Goal: Task Accomplishment & Management: Manage account settings

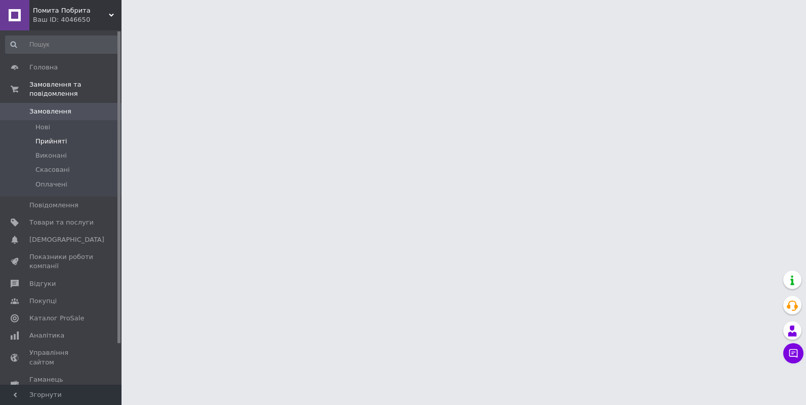
click at [58, 137] on span "Прийняті" at bounding box center [50, 141] width 31 height 9
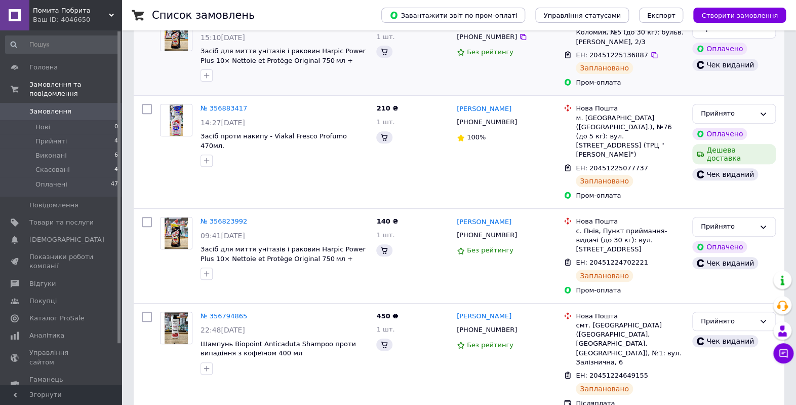
scroll to position [67, 0]
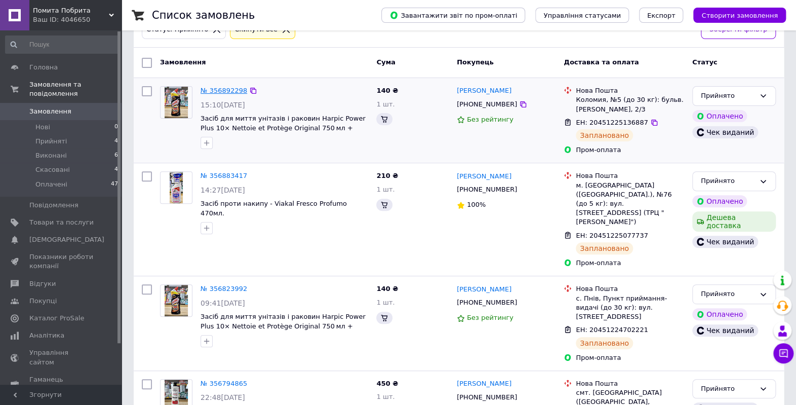
click at [229, 87] on link "№ 356892298" at bounding box center [224, 91] width 47 height 8
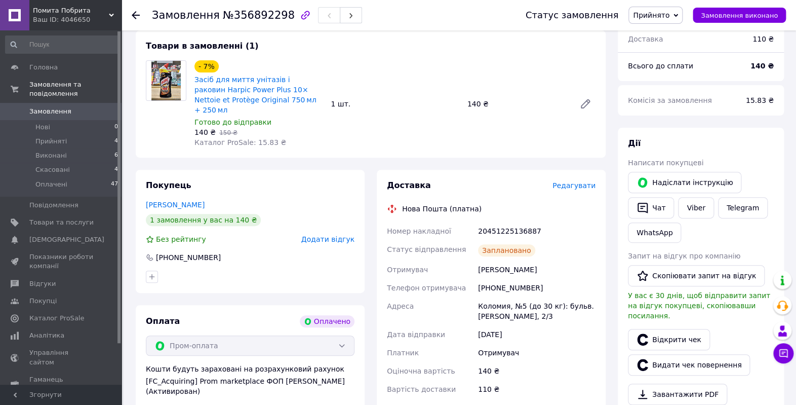
scroll to position [67, 0]
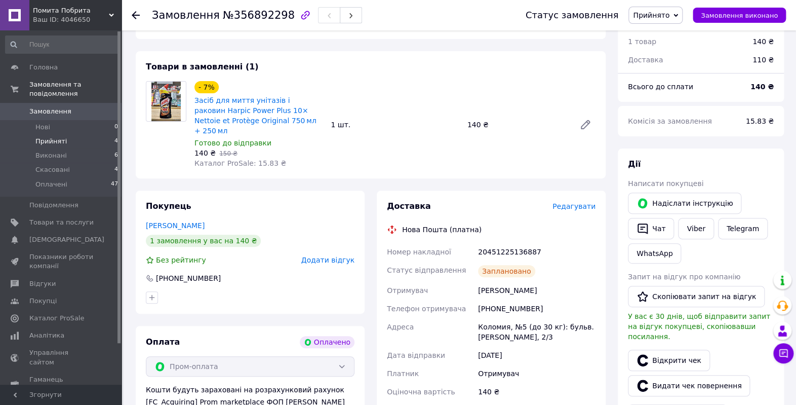
click at [75, 134] on li "Прийняті 4" at bounding box center [62, 141] width 124 height 14
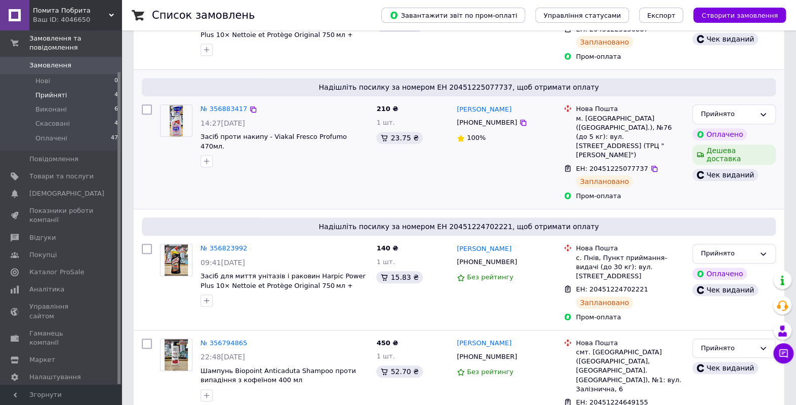
scroll to position [199, 0]
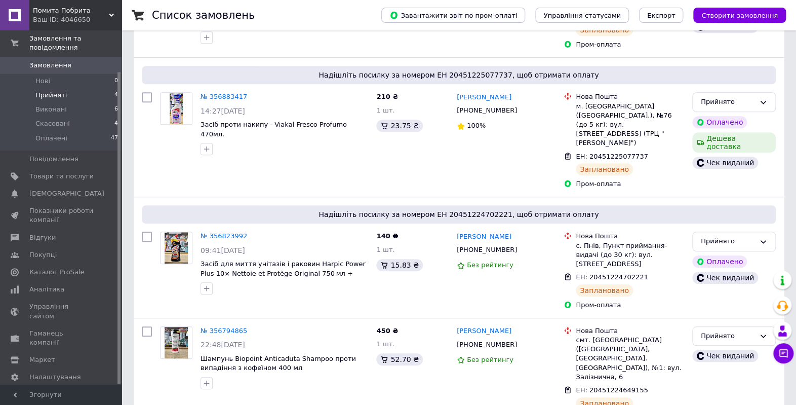
click at [88, 88] on li "Прийняті 4" at bounding box center [62, 95] width 124 height 14
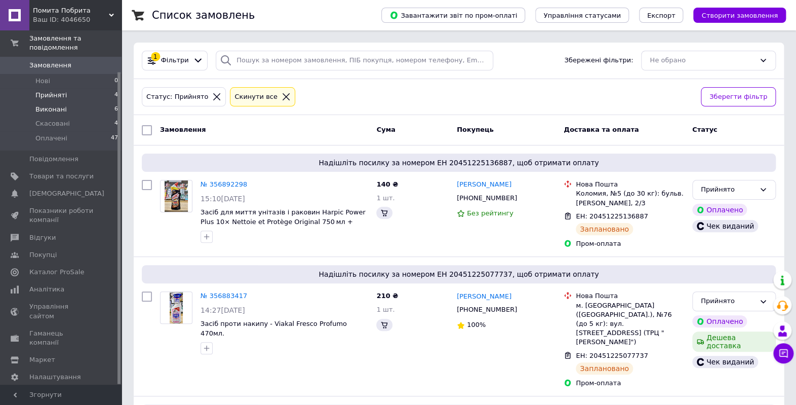
click at [81, 102] on li "Виконані 6" at bounding box center [62, 109] width 124 height 14
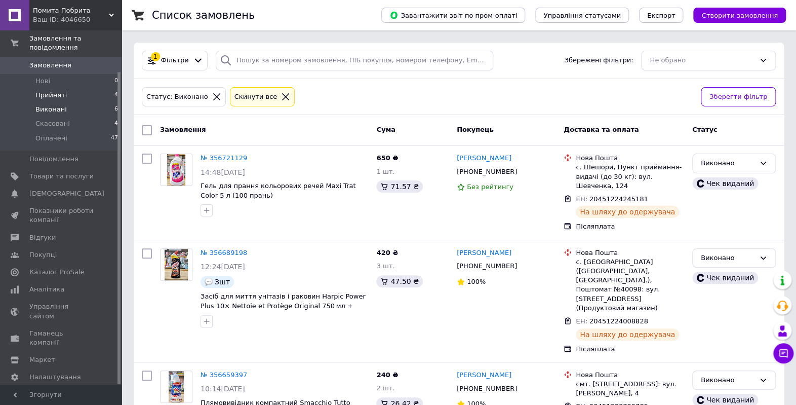
click at [69, 88] on li "Прийняті 4" at bounding box center [62, 95] width 124 height 14
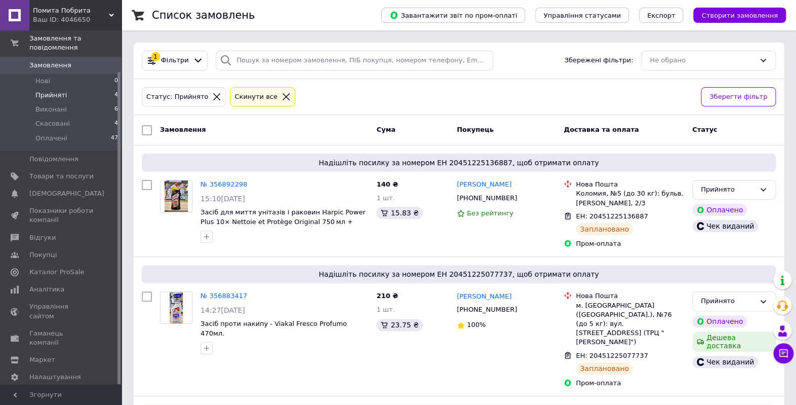
click at [60, 91] on span "Прийняті" at bounding box center [50, 95] width 31 height 9
click at [84, 285] on link "Аналітика" at bounding box center [62, 289] width 124 height 17
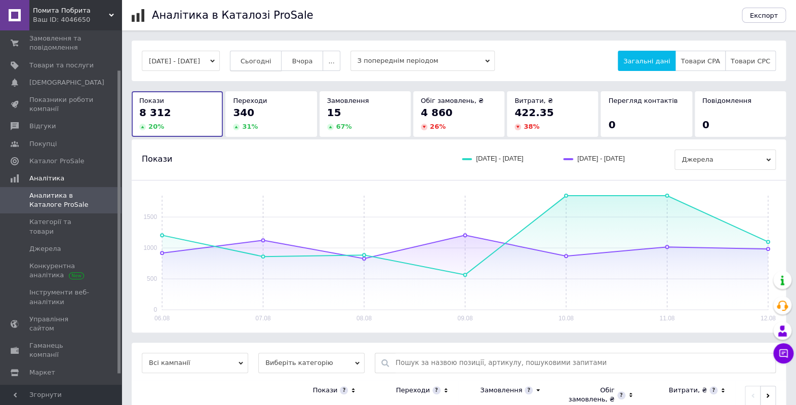
click at [267, 66] on button "Сьогодні" at bounding box center [256, 61] width 52 height 20
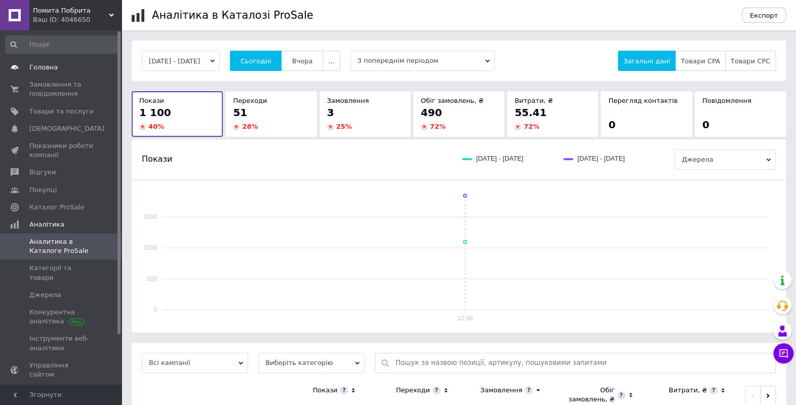
click at [65, 71] on span "Головна" at bounding box center [61, 67] width 64 height 9
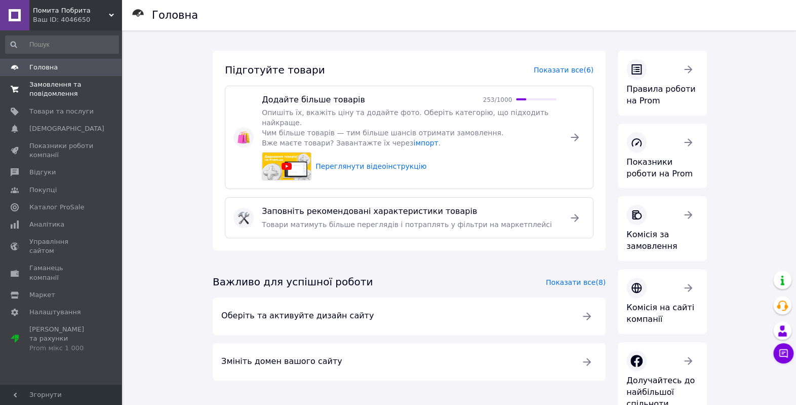
click at [64, 87] on span "Замовлення та повідомлення" at bounding box center [61, 89] width 64 height 18
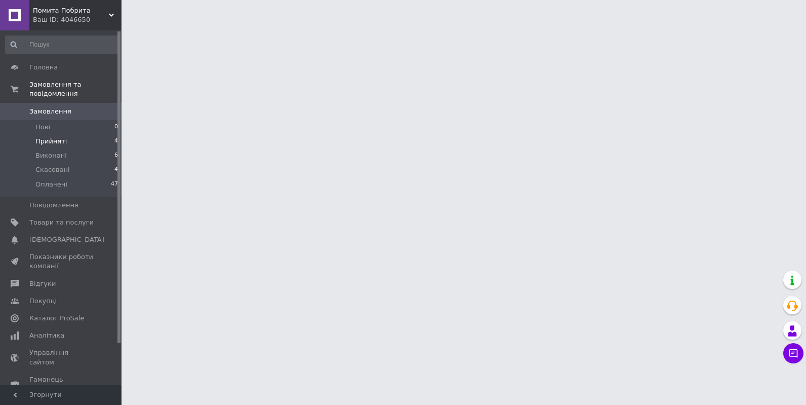
click at [96, 134] on li "Прийняті 4" at bounding box center [62, 141] width 124 height 14
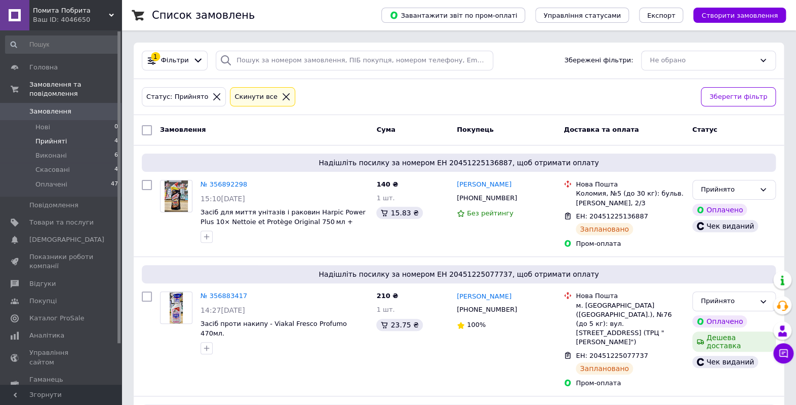
click at [57, 137] on span "Прийняті" at bounding box center [50, 141] width 31 height 9
click at [72, 134] on li "Прийняті 4" at bounding box center [62, 141] width 124 height 14
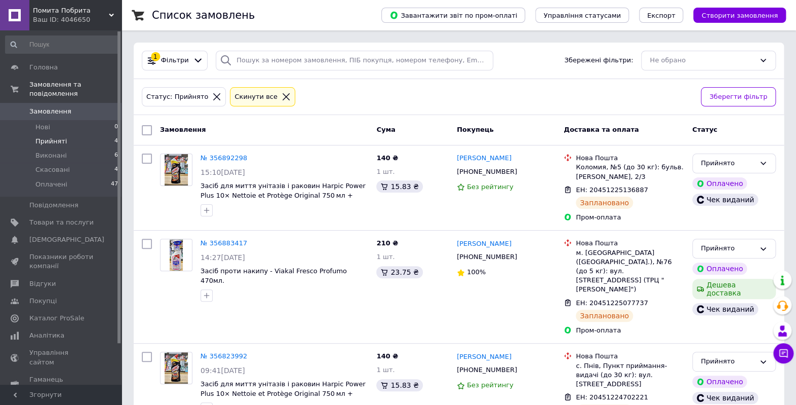
click at [62, 137] on span "Прийняті" at bounding box center [50, 141] width 31 height 9
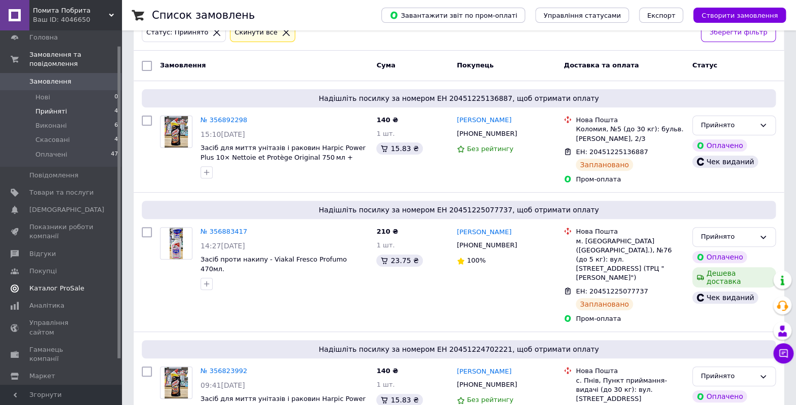
scroll to position [46, 0]
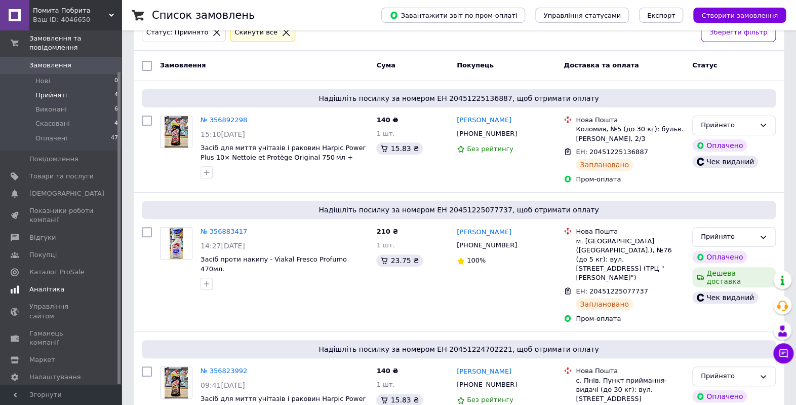
click at [56, 285] on span "Аналітика" at bounding box center [46, 289] width 35 height 9
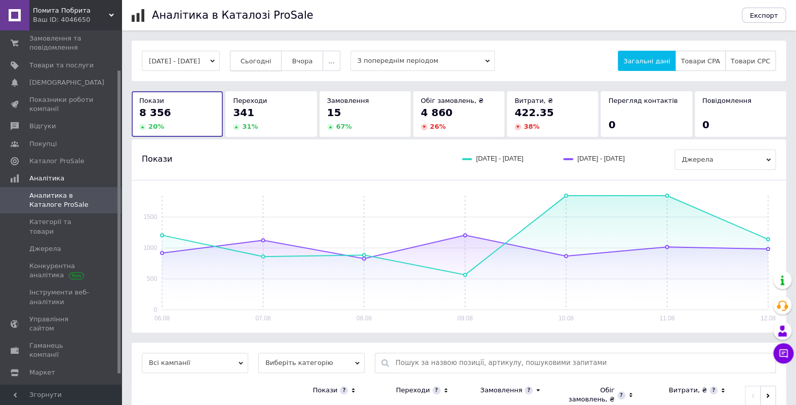
click at [269, 63] on span "Сьогодні" at bounding box center [256, 61] width 31 height 8
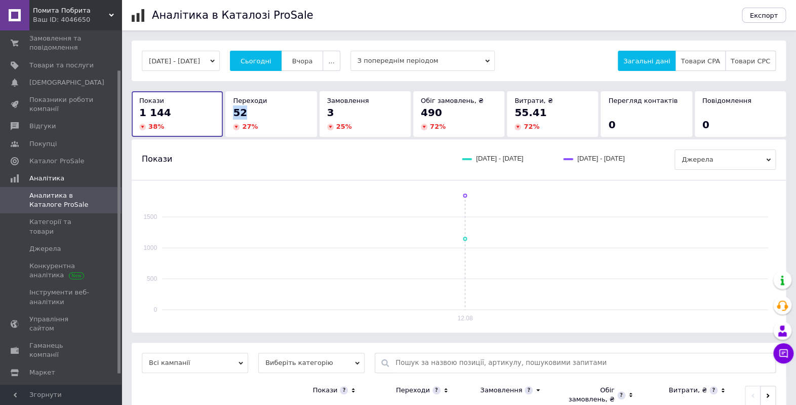
drag, startPoint x: 234, startPoint y: 111, endPoint x: 245, endPoint y: 110, distance: 10.6
click at [245, 110] on div "52" at bounding box center [271, 112] width 76 height 14
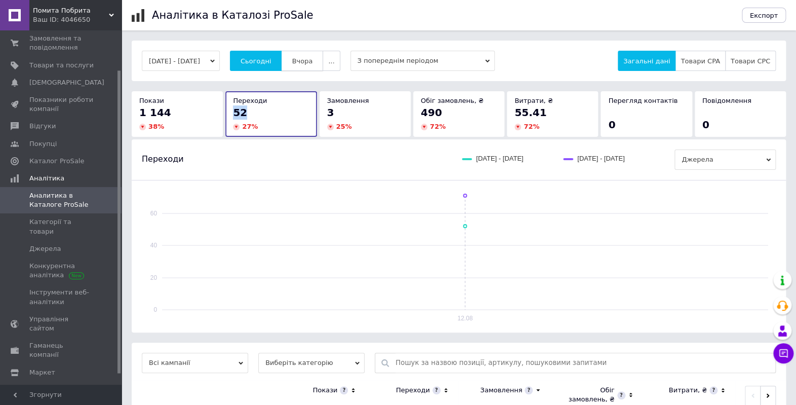
click at [312, 59] on span "Вчора" at bounding box center [302, 61] width 21 height 8
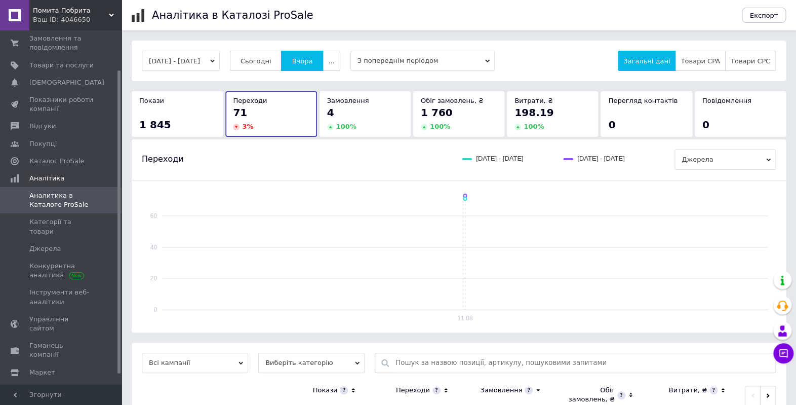
click at [172, 113] on div "Покази 1 845" at bounding box center [177, 113] width 76 height 35
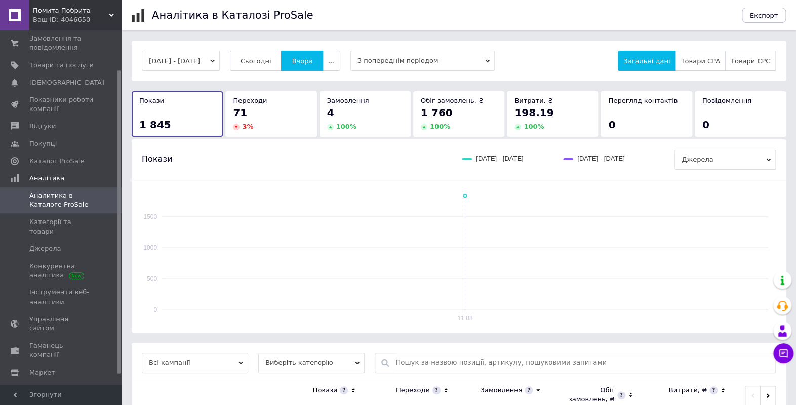
click at [249, 113] on div "71" at bounding box center [271, 112] width 76 height 14
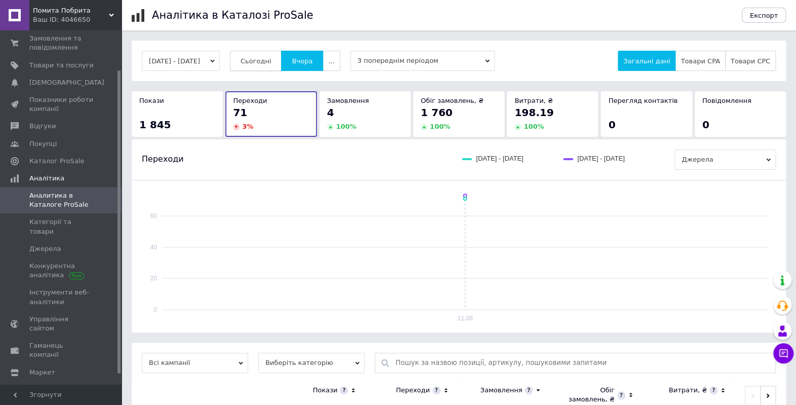
click at [262, 61] on span "Сьогодні" at bounding box center [256, 61] width 31 height 8
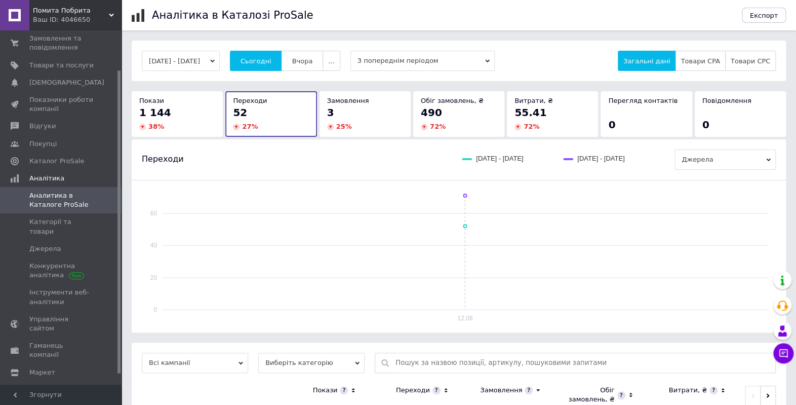
click at [157, 115] on span "1 144" at bounding box center [155, 112] width 32 height 12
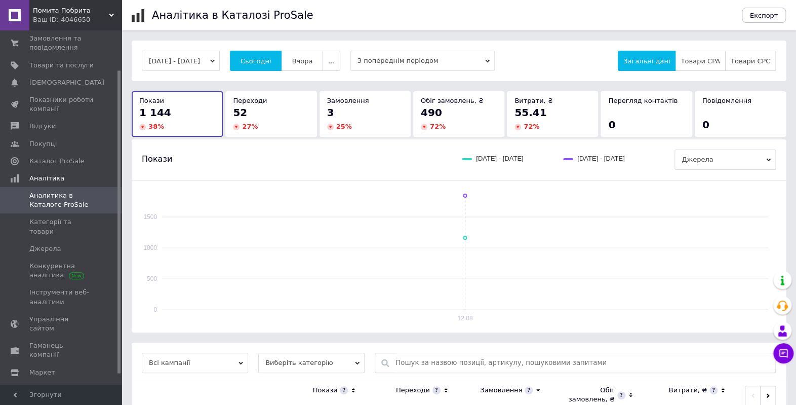
drag, startPoint x: 136, startPoint y: 111, endPoint x: 140, endPoint y: 108, distance: 5.4
click at [140, 108] on div "Покази 1 144 38 %" at bounding box center [177, 113] width 91 height 45
click at [142, 103] on span "Покази" at bounding box center [151, 101] width 25 height 8
drag, startPoint x: 137, startPoint y: 102, endPoint x: 374, endPoint y: 126, distance: 238.1
click at [374, 126] on div "Покази 1 144 38 % Переходи 52 27 % Замовлення 3 25 % Обіг замовлень, ₴ 490 72 %…" at bounding box center [459, 113] width 657 height 45
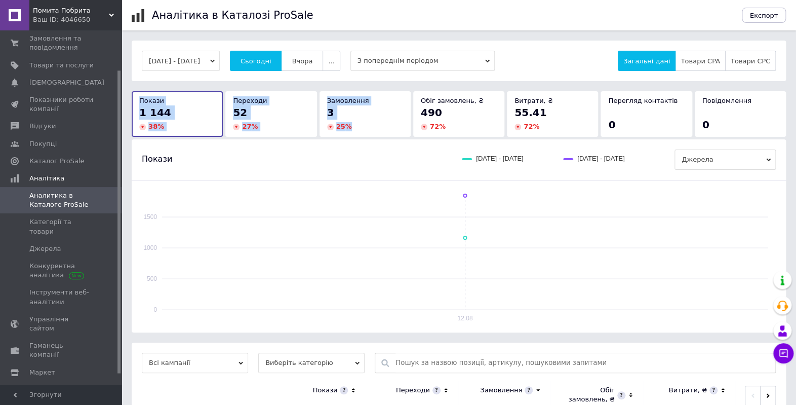
click at [301, 109] on div "52" at bounding box center [271, 112] width 76 height 14
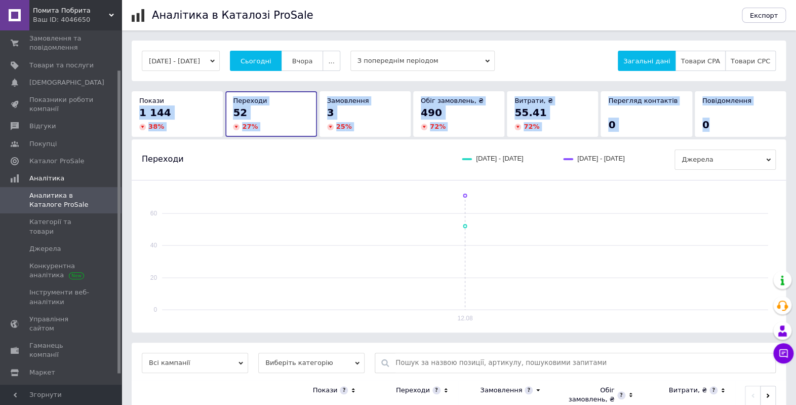
drag, startPoint x: 167, startPoint y: 111, endPoint x: 761, endPoint y: 123, distance: 594.6
click at [761, 123] on div "Покази 1 144 38 % Переходи 52 27 % Замовлення 3 25 % Обіг замовлень, ₴ 490 72 %…" at bounding box center [459, 113] width 657 height 45
click at [740, 110] on div "Повідомлення 0" at bounding box center [740, 113] width 76 height 35
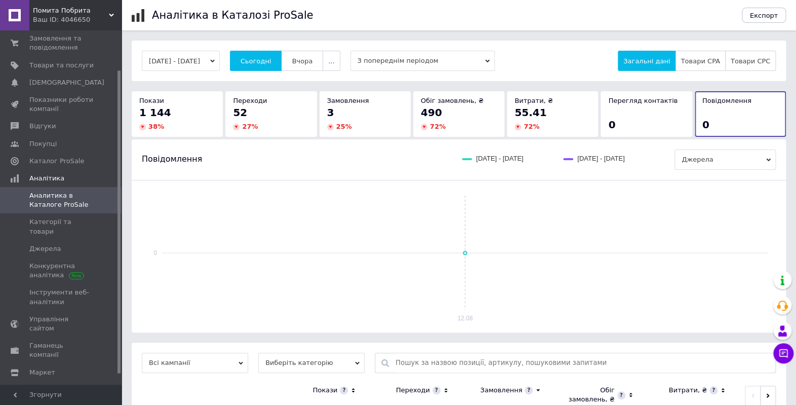
click at [194, 122] on div "38 %" at bounding box center [177, 126] width 76 height 9
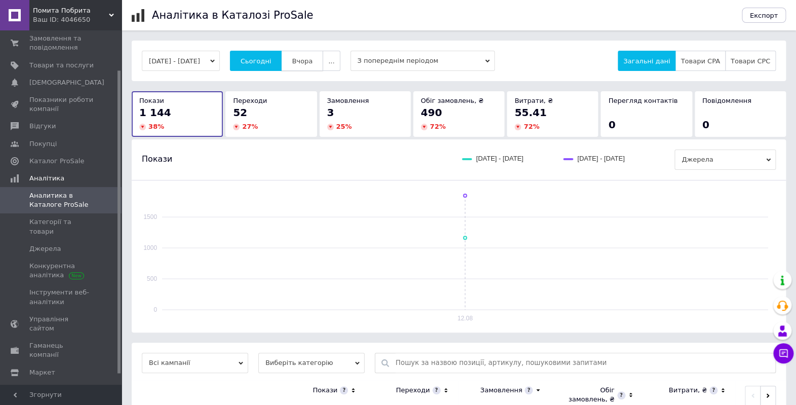
click at [306, 67] on button "Вчора" at bounding box center [302, 61] width 42 height 20
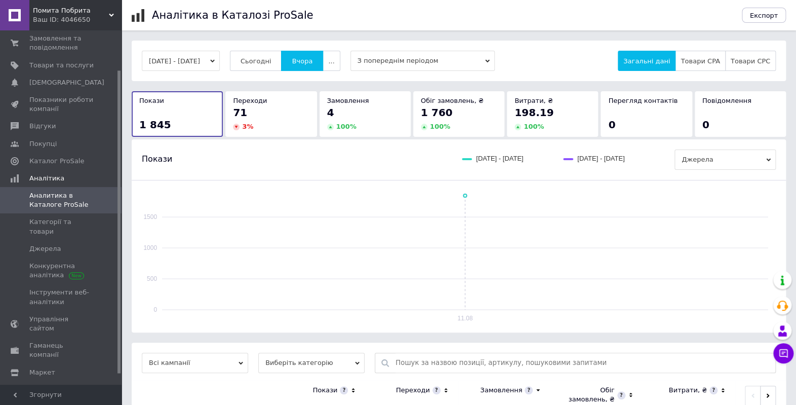
drag, startPoint x: 252, startPoint y: 117, endPoint x: 252, endPoint y: 112, distance: 5.1
click at [252, 116] on div "71" at bounding box center [271, 112] width 76 height 14
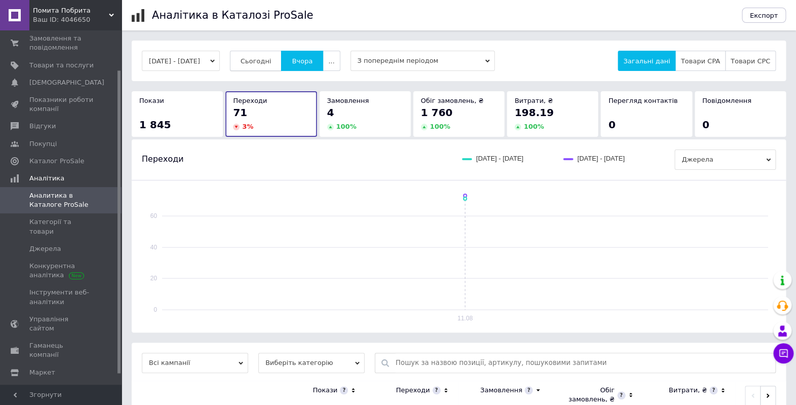
click at [282, 58] on button "Сьогодні" at bounding box center [256, 61] width 52 height 20
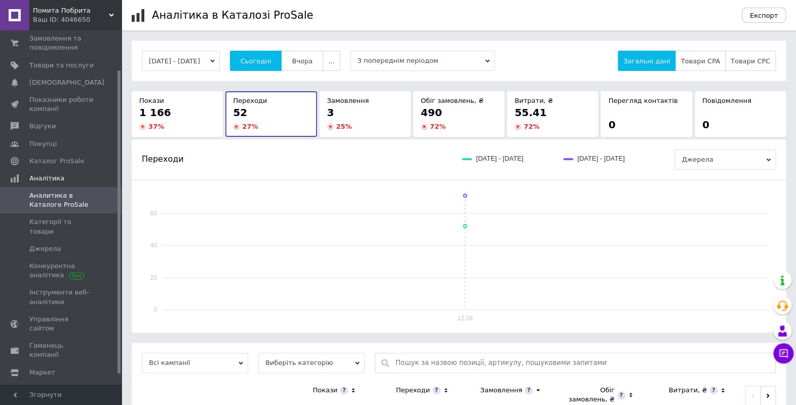
click at [377, 113] on div "3" at bounding box center [365, 112] width 76 height 14
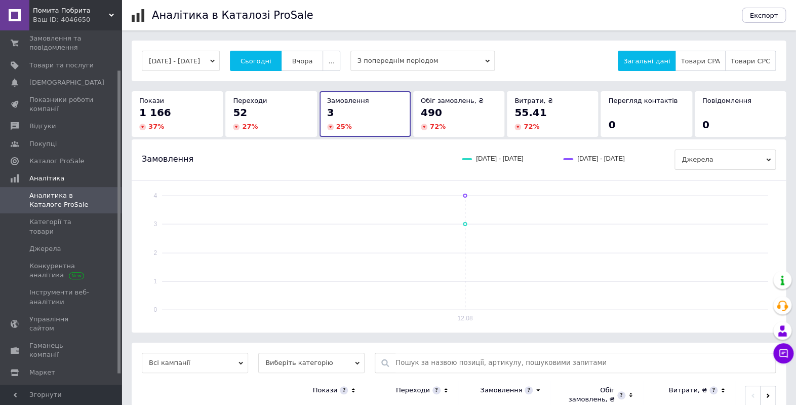
click at [270, 119] on div "52 27 %" at bounding box center [271, 118] width 76 height 26
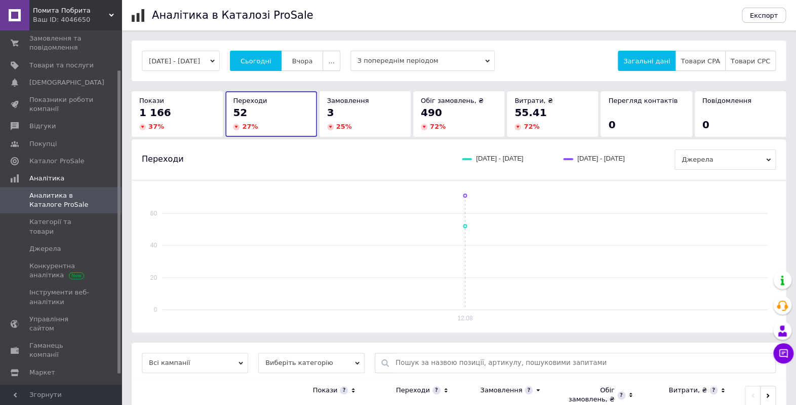
click at [204, 123] on div "37 %" at bounding box center [177, 126] width 76 height 9
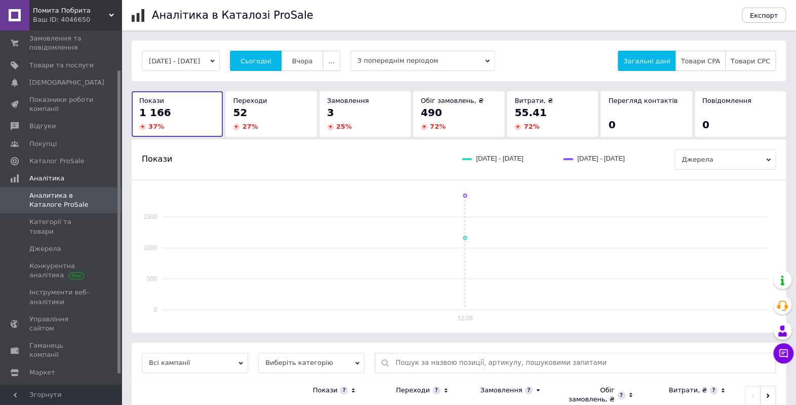
click at [53, 199] on span "Аналитика в Каталоге ProSale" at bounding box center [61, 200] width 64 height 18
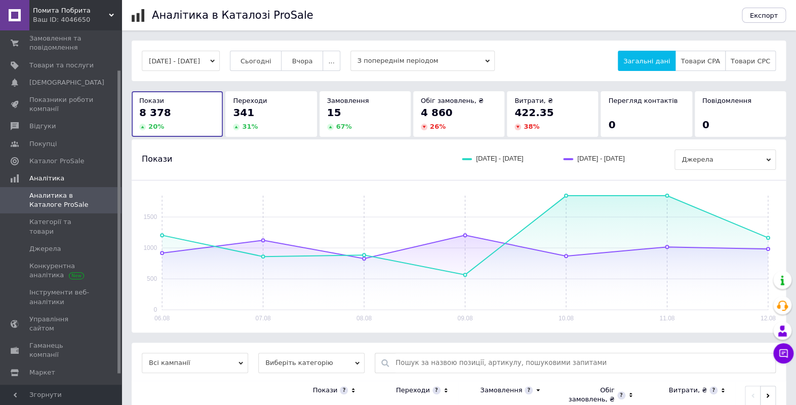
click at [298, 128] on div "31 %" at bounding box center [271, 126] width 76 height 9
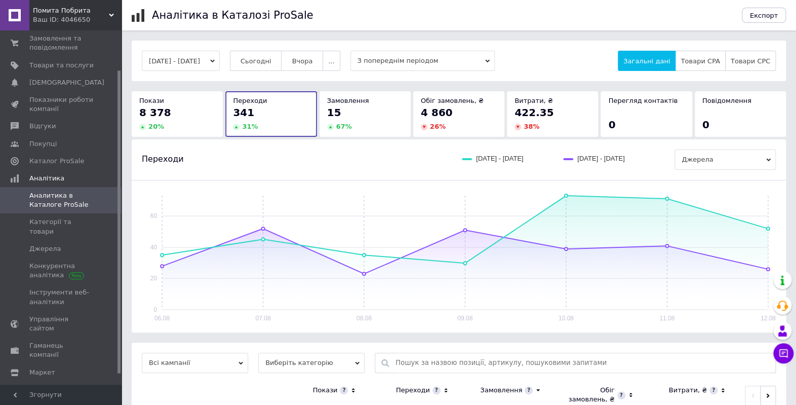
click at [79, 205] on span "Аналитика в Каталоге ProSale" at bounding box center [61, 200] width 64 height 18
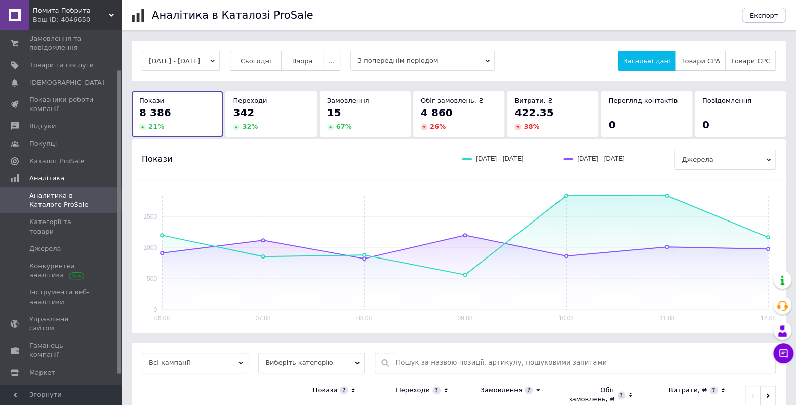
click at [215, 60] on icon "button" at bounding box center [212, 61] width 5 height 3
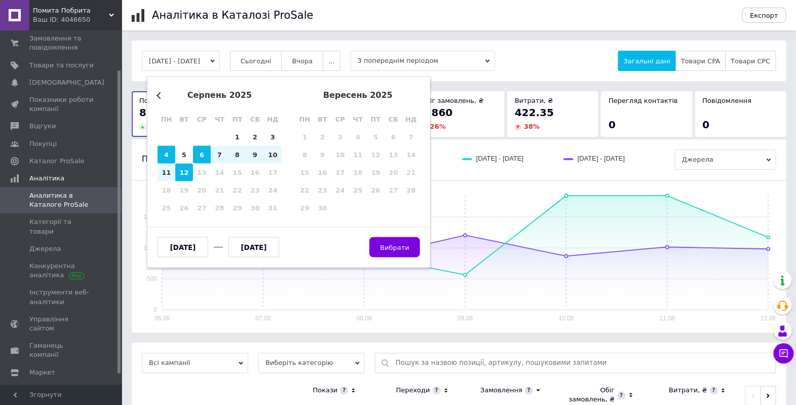
click at [166, 157] on div "4" at bounding box center [166, 155] width 18 height 18
type input "[DATE]"
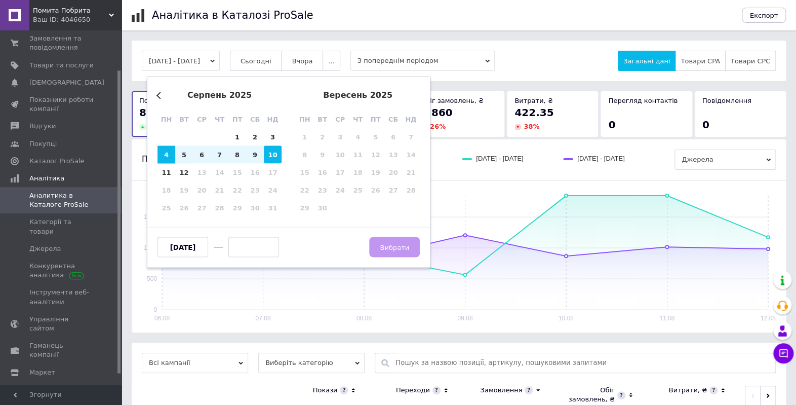
click at [271, 154] on div "10" at bounding box center [273, 155] width 18 height 18
type input "[DATE]"
click at [395, 244] on span "Вибрати" at bounding box center [394, 247] width 29 height 8
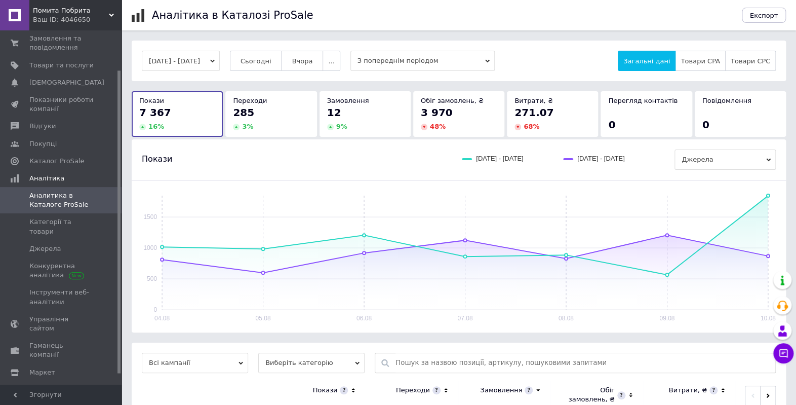
click at [361, 114] on div "12" at bounding box center [365, 112] width 76 height 14
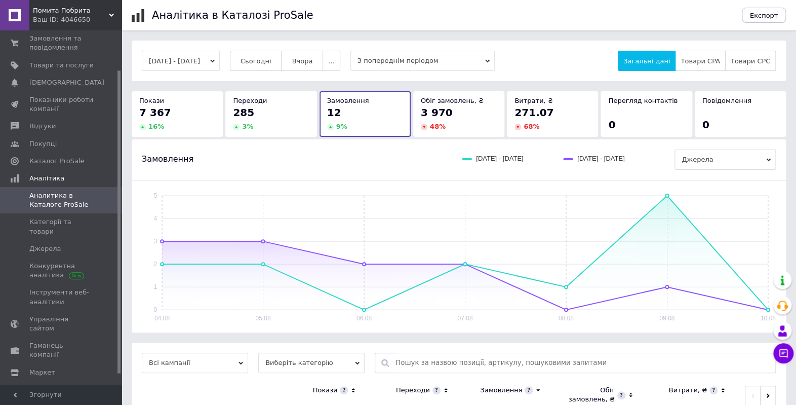
click at [450, 117] on div "3 970" at bounding box center [459, 112] width 76 height 14
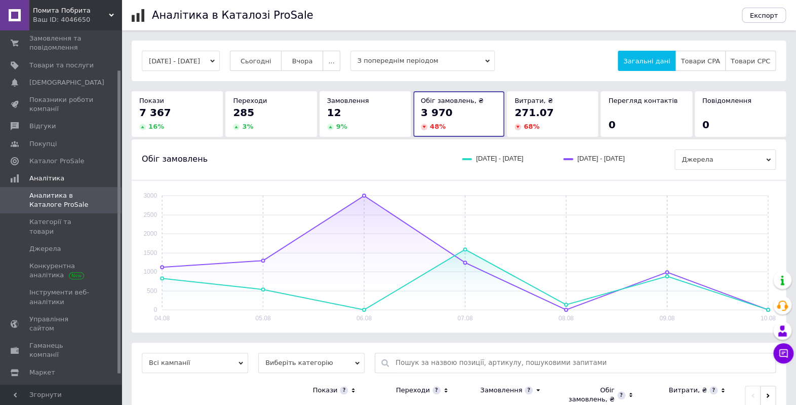
click at [551, 115] on div "271.07" at bounding box center [552, 112] width 76 height 14
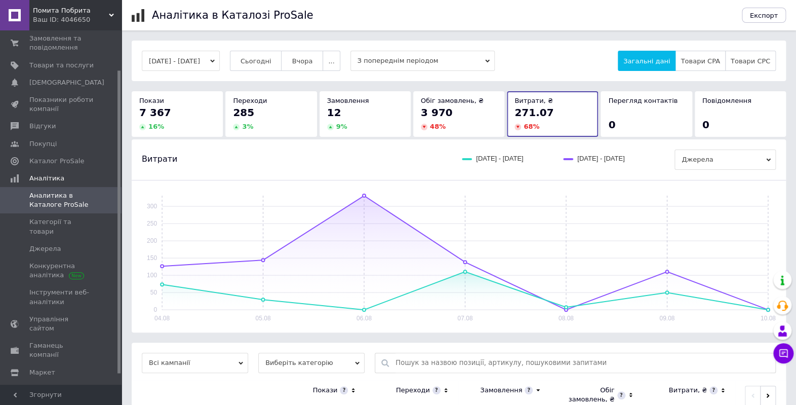
click at [384, 109] on div "12" at bounding box center [365, 112] width 76 height 14
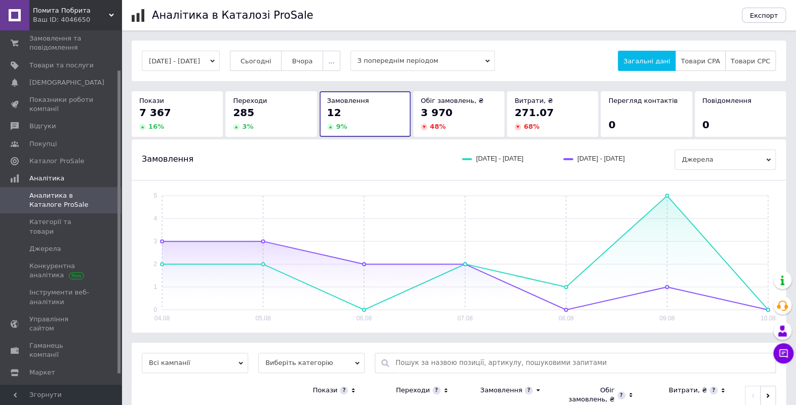
click at [441, 114] on span "3 970" at bounding box center [437, 112] width 32 height 12
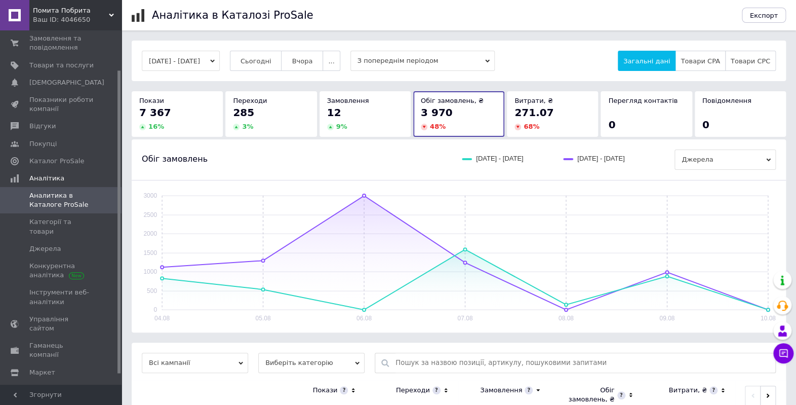
click at [220, 57] on button "[DATE] - [DATE]" at bounding box center [181, 61] width 78 height 20
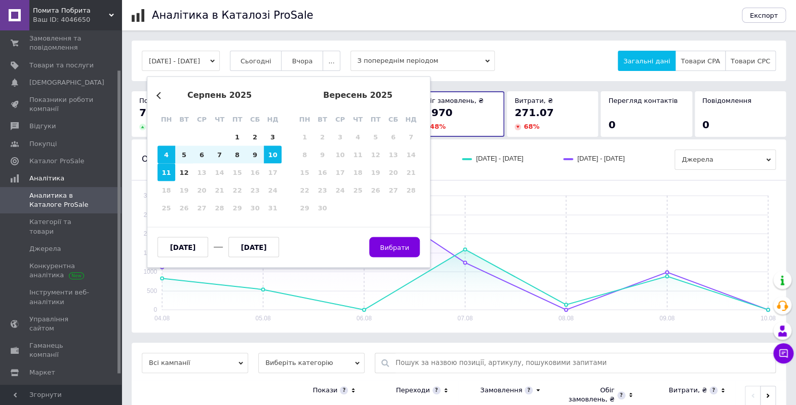
click at [163, 170] on div "11" at bounding box center [166, 173] width 18 height 18
type input "[DATE]"
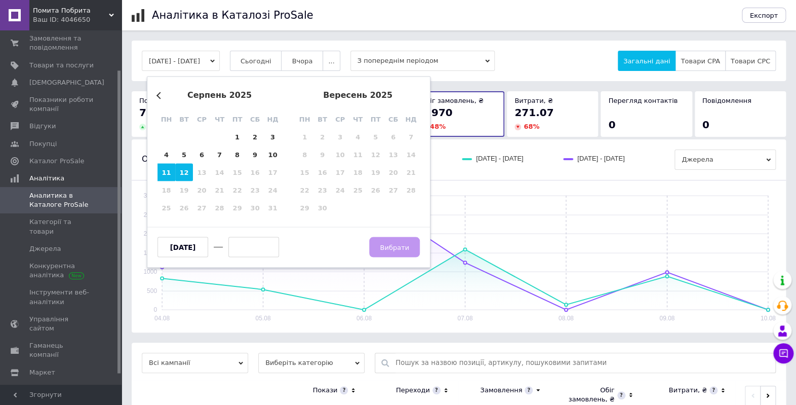
click at [183, 173] on div "12" at bounding box center [184, 173] width 18 height 18
type input "[DATE]"
click at [396, 246] on span "Вибрати" at bounding box center [394, 247] width 29 height 8
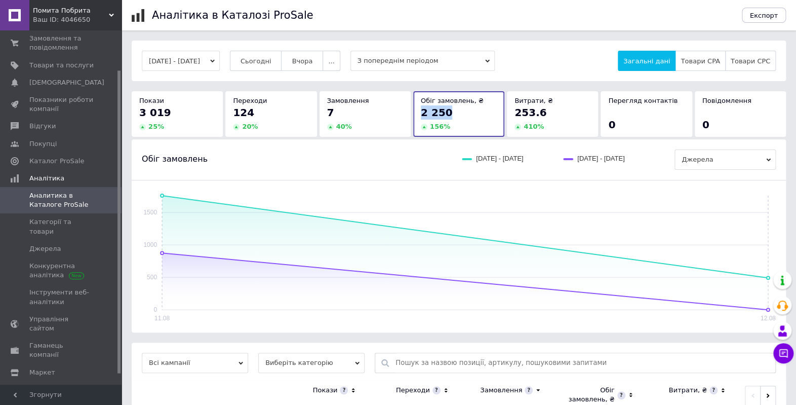
drag, startPoint x: 421, startPoint y: 113, endPoint x: 459, endPoint y: 114, distance: 38.5
click at [459, 114] on div "2 250" at bounding box center [459, 112] width 76 height 14
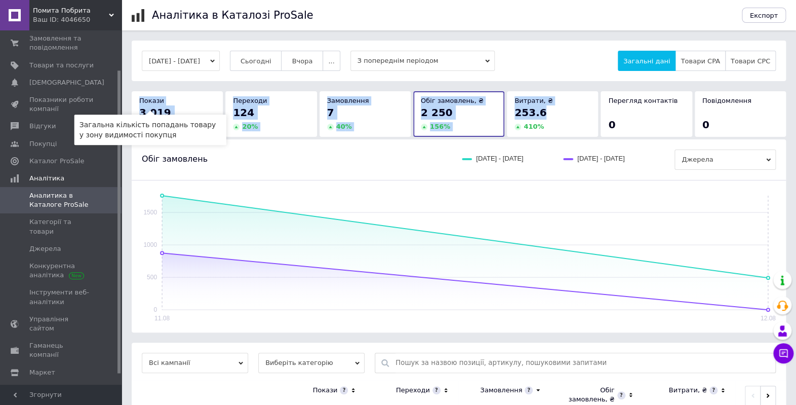
drag, startPoint x: 537, startPoint y: 110, endPoint x: 150, endPoint y: 110, distance: 387.3
click at [141, 101] on div "Покази 3 019 25 % Переходи 124 20 % Замовлення 7 40 % Обіг замовлень, ₴ 2 250 1…" at bounding box center [459, 113] width 657 height 45
click at [278, 112] on div "124" at bounding box center [271, 112] width 76 height 14
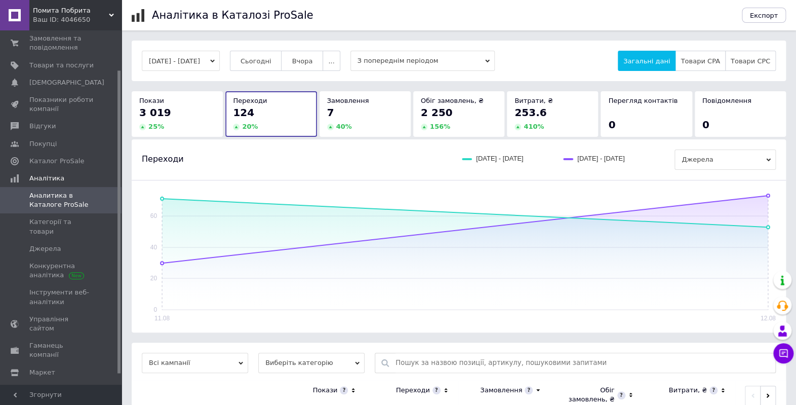
click at [436, 106] on span "2 250" at bounding box center [437, 112] width 32 height 12
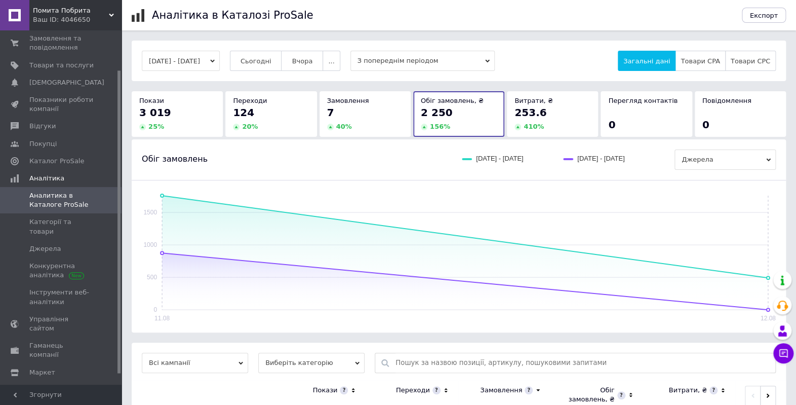
click at [520, 110] on span "253.6" at bounding box center [530, 112] width 32 height 12
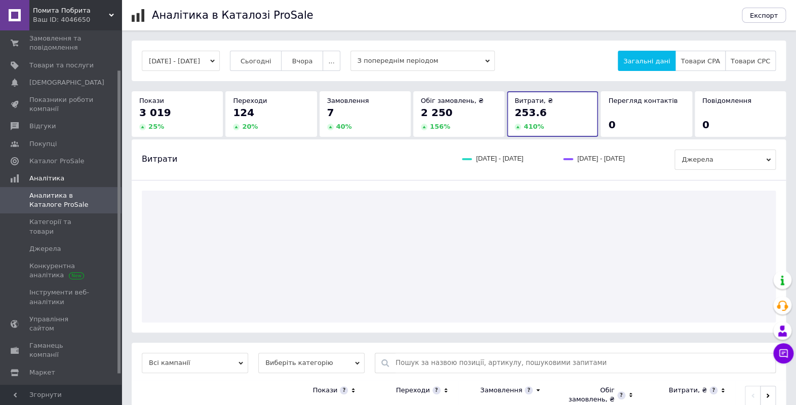
click at [391, 115] on div "7" at bounding box center [365, 112] width 76 height 14
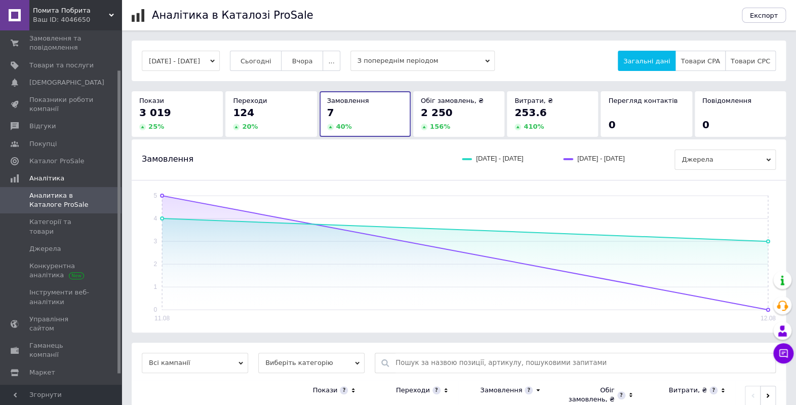
click at [286, 114] on div "124" at bounding box center [271, 112] width 76 height 14
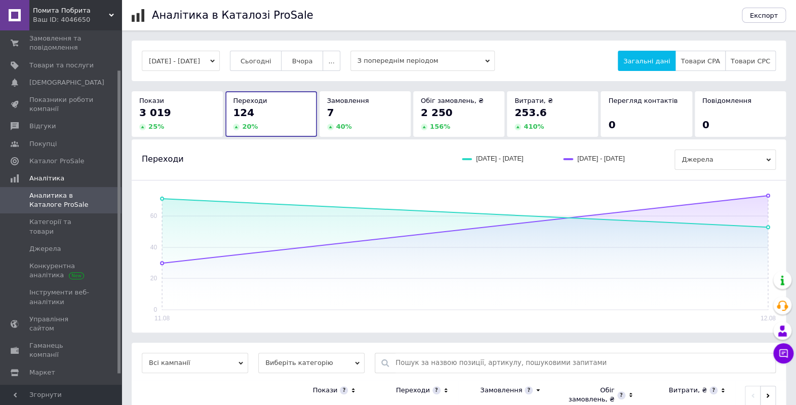
click at [196, 116] on div "3 019" at bounding box center [177, 112] width 76 height 14
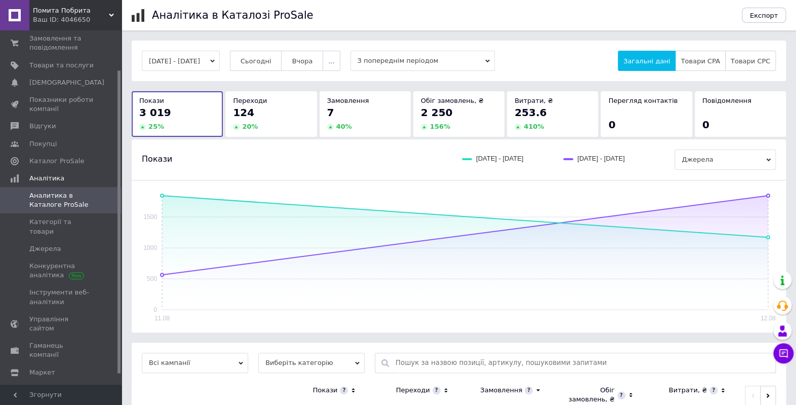
click at [288, 115] on div "124" at bounding box center [271, 112] width 76 height 14
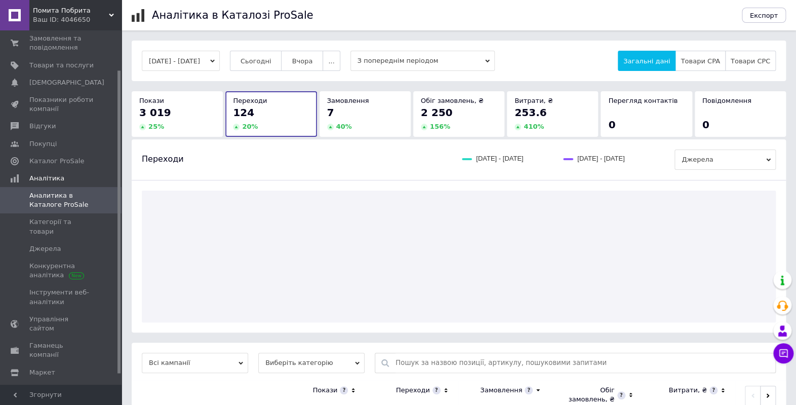
click at [380, 114] on div "7" at bounding box center [365, 112] width 76 height 14
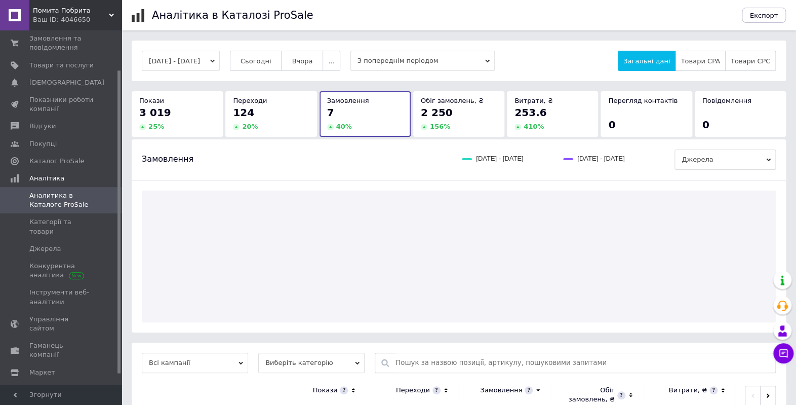
click at [458, 115] on div "2 250" at bounding box center [459, 112] width 76 height 14
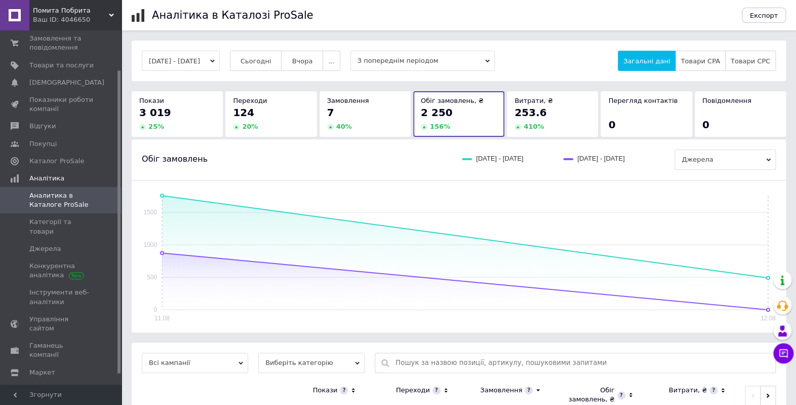
click at [562, 104] on div "Витрати, ₴" at bounding box center [552, 100] width 76 height 9
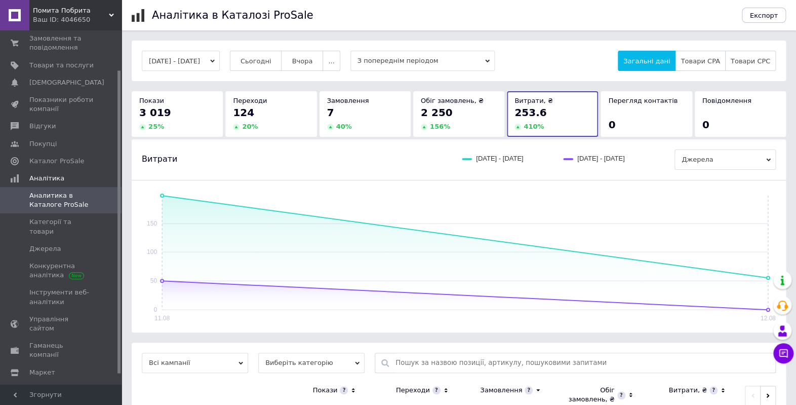
click at [172, 93] on div "Покази 3 019 25 %" at bounding box center [177, 113] width 91 height 45
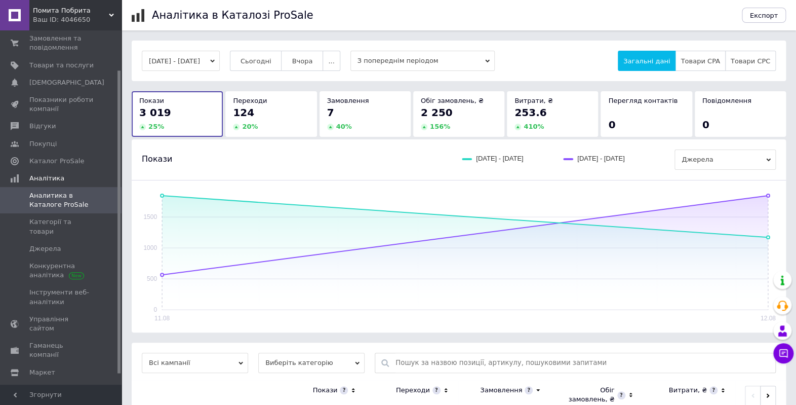
click at [63, 195] on span "Аналитика в Каталоге ProSale" at bounding box center [61, 200] width 64 height 18
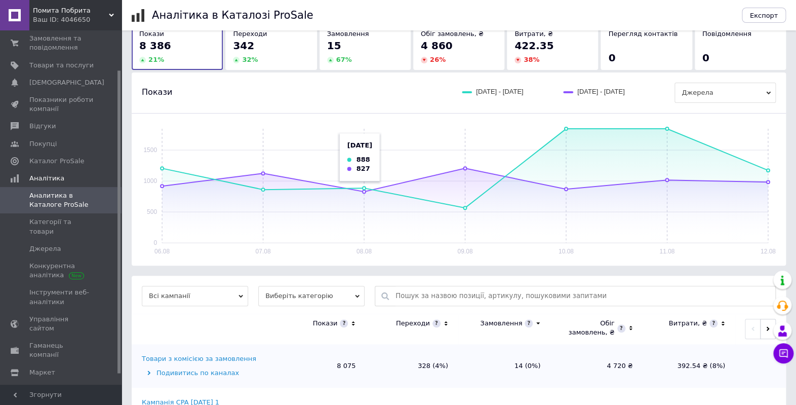
scroll to position [113, 0]
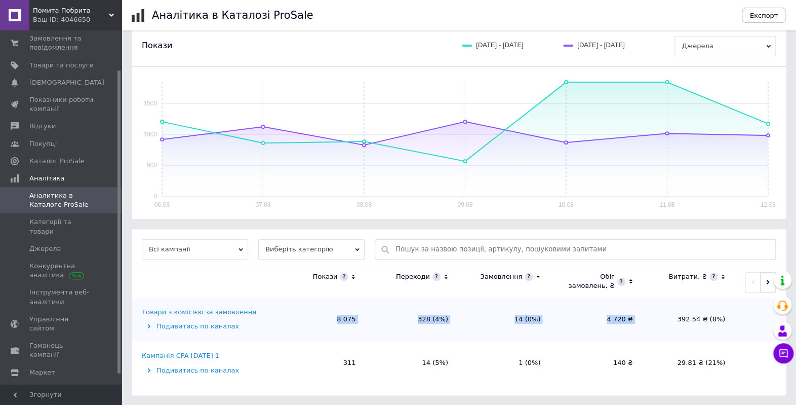
drag, startPoint x: 332, startPoint y: 321, endPoint x: 641, endPoint y: 316, distance: 308.4
click at [641, 316] on tr "Товари з комісією за замовлення Подивитись по каналах 8 075 328 (4%) 14 (0%) 4 …" at bounding box center [459, 319] width 654 height 44
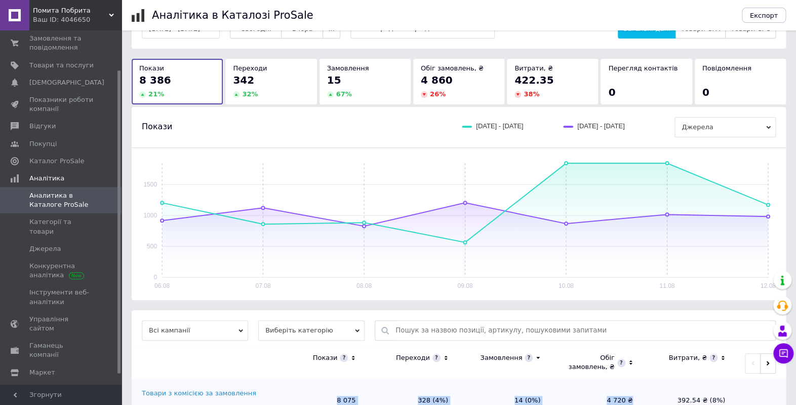
scroll to position [0, 0]
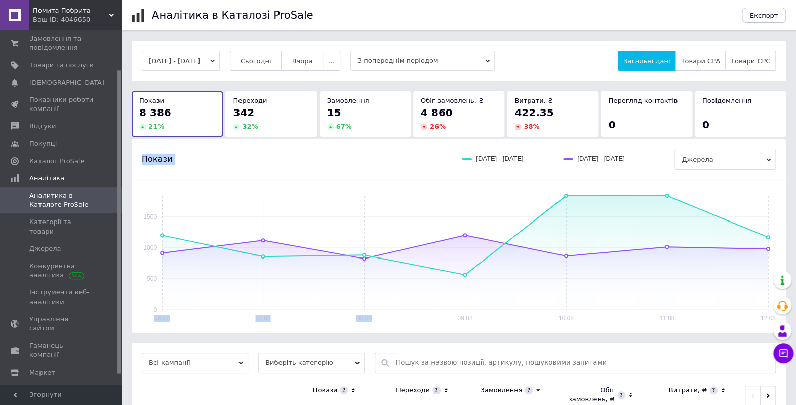
drag, startPoint x: 379, startPoint y: 179, endPoint x: 449, endPoint y: 260, distance: 107.4
click at [274, 118] on div "342" at bounding box center [271, 112] width 76 height 14
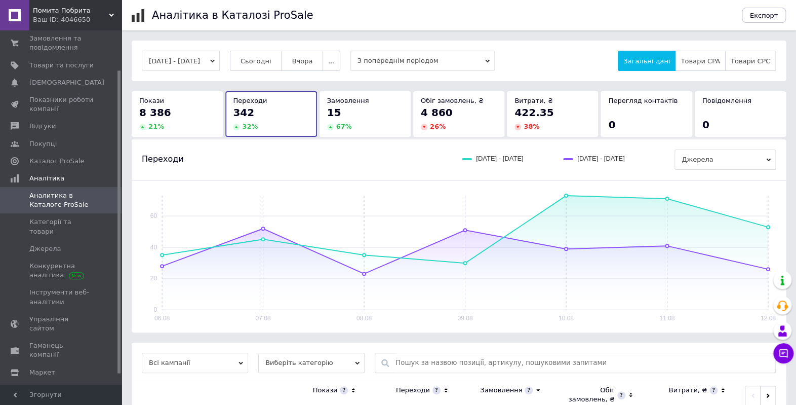
click at [352, 109] on div "15" at bounding box center [365, 112] width 76 height 14
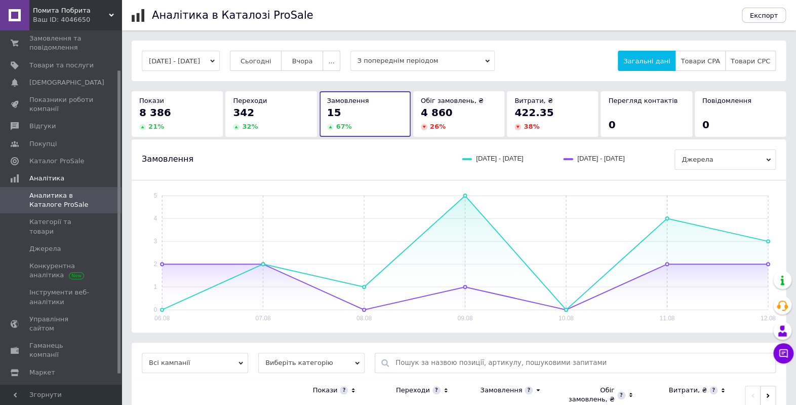
click at [54, 204] on span "Аналитика в Каталоге ProSale" at bounding box center [61, 200] width 64 height 18
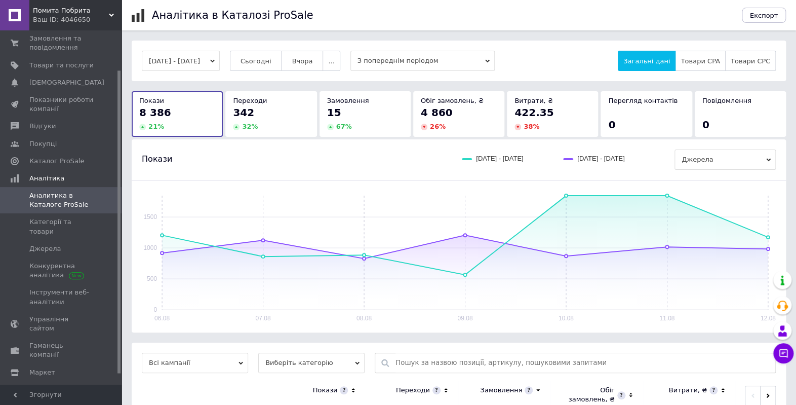
click at [220, 62] on button "[DATE] - [DATE]" at bounding box center [181, 61] width 78 height 20
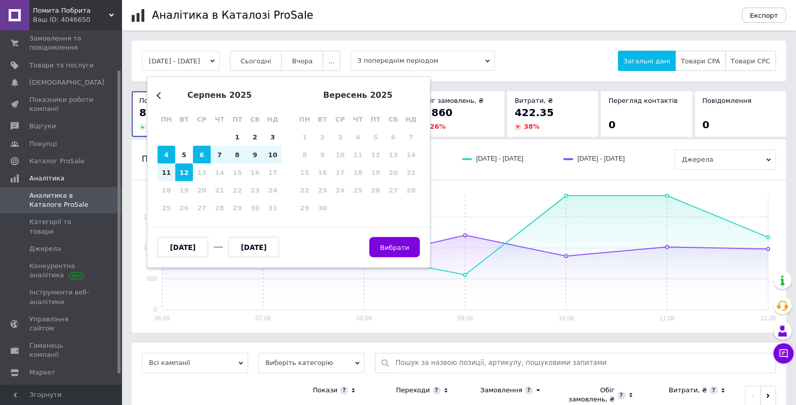
click at [167, 152] on div "4" at bounding box center [166, 155] width 18 height 18
type input "[DATE]"
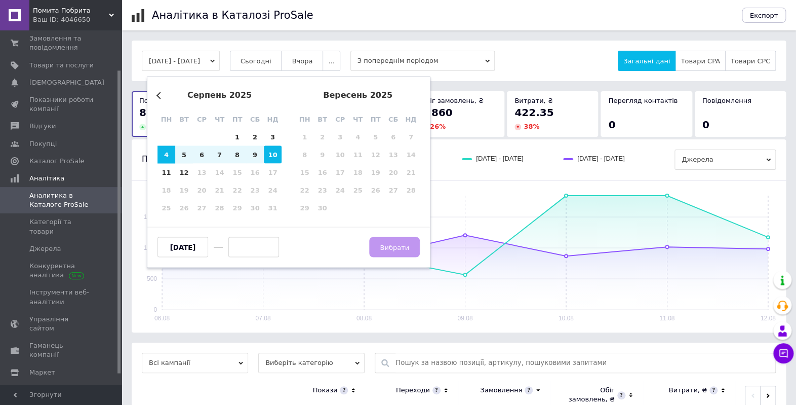
click at [273, 149] on div "10" at bounding box center [273, 155] width 18 height 18
type input "[DATE]"
click at [388, 241] on button "Вибрати" at bounding box center [394, 247] width 51 height 20
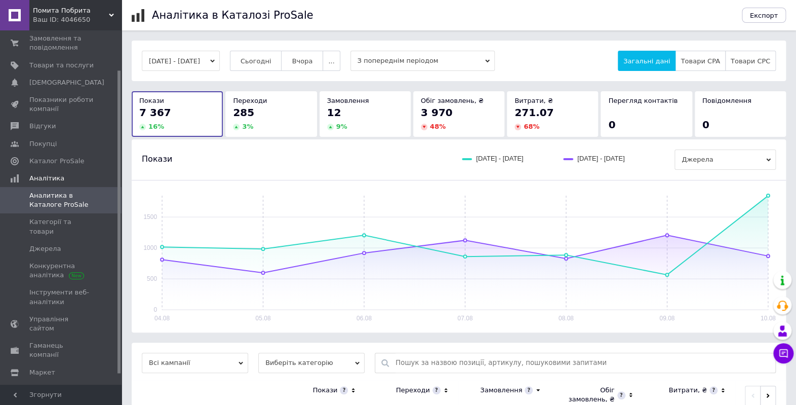
click at [424, 115] on span "3 970" at bounding box center [437, 112] width 32 height 12
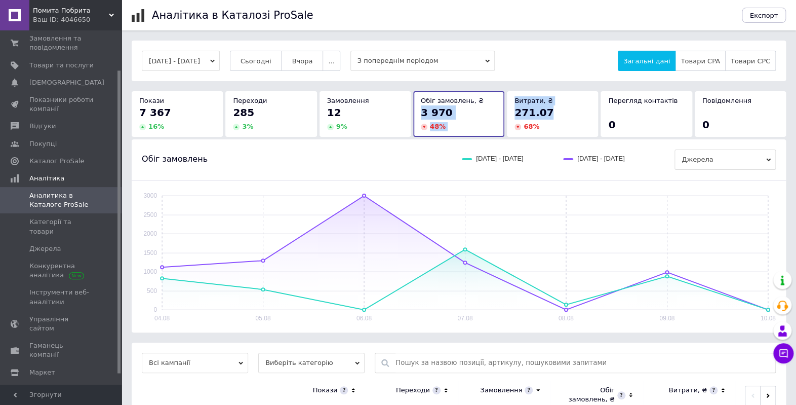
drag, startPoint x: 420, startPoint y: 112, endPoint x: 569, endPoint y: 111, distance: 149.4
click at [570, 111] on div "Покази 7 367 16 % Переходи 285 3 % Замовлення 12 9 % Обіг замовлень, ₴ 3 970 48…" at bounding box center [459, 113] width 657 height 45
click at [181, 63] on button "[DATE] - [DATE]" at bounding box center [181, 61] width 78 height 20
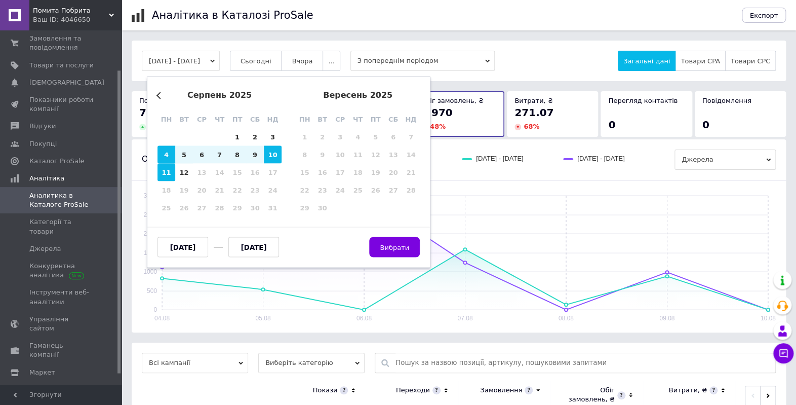
click at [162, 173] on div "11" at bounding box center [166, 173] width 18 height 18
type input "[DATE]"
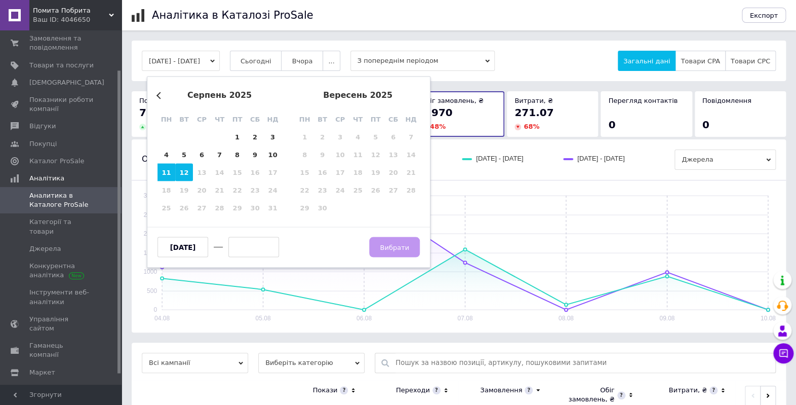
click at [188, 172] on div "12" at bounding box center [184, 173] width 18 height 18
type input "[DATE]"
click at [394, 244] on span "Вибрати" at bounding box center [394, 247] width 29 height 8
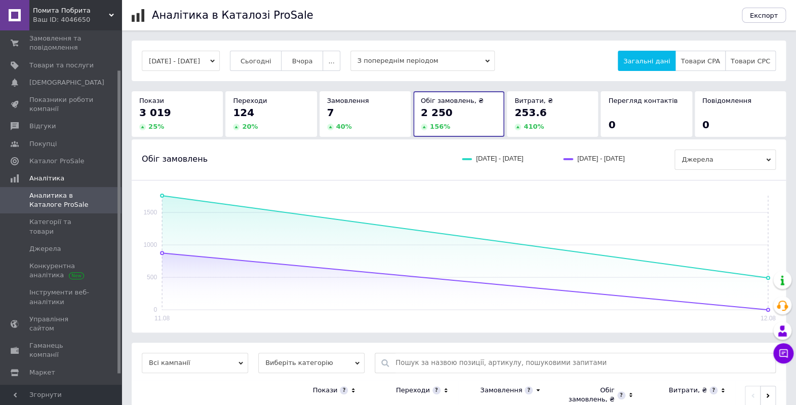
click at [80, 196] on span "Аналитика в Каталоге ProSale" at bounding box center [61, 200] width 64 height 18
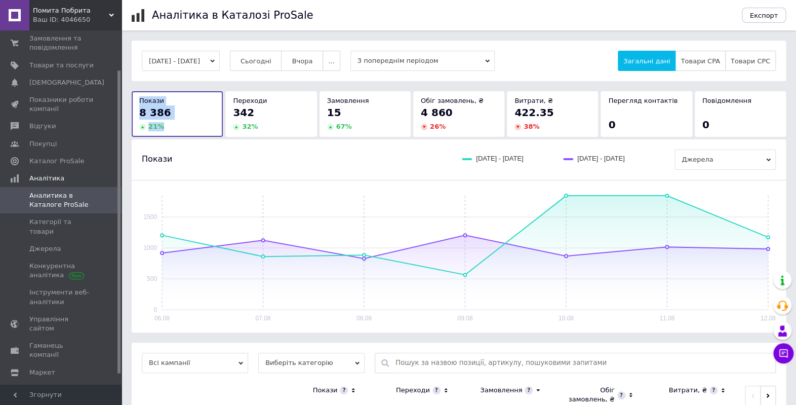
drag, startPoint x: 264, startPoint y: 101, endPoint x: 139, endPoint y: 99, distance: 125.6
click at [138, 98] on div "Покази 8 386 21 % Переходи 342 32 % Замовлення 15 67 % Обіг замовлень, ₴ 4 860 …" at bounding box center [459, 113] width 657 height 45
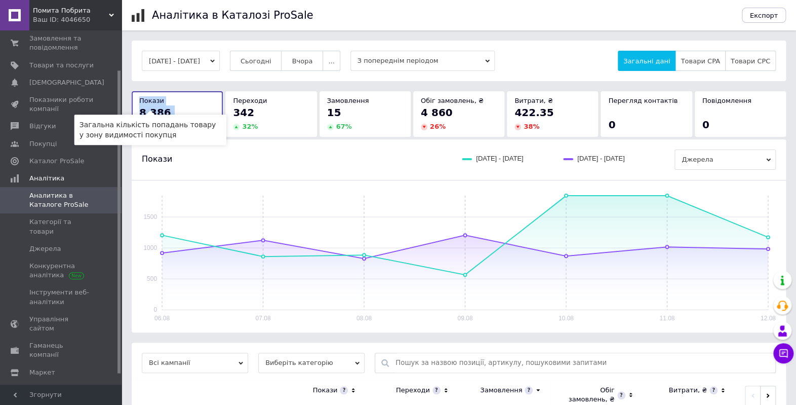
click at [141, 99] on span "Покази" at bounding box center [151, 101] width 25 height 8
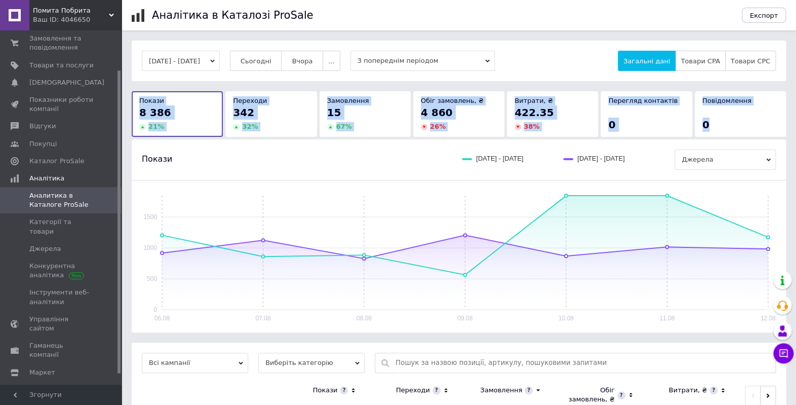
drag, startPoint x: 141, startPoint y: 100, endPoint x: 749, endPoint y: 124, distance: 609.1
click at [749, 124] on div "Покази 8 386 21 % Переходи 342 32 % Замовлення 15 67 % Обіг замовлень, ₴ 4 860 …" at bounding box center [459, 113] width 657 height 45
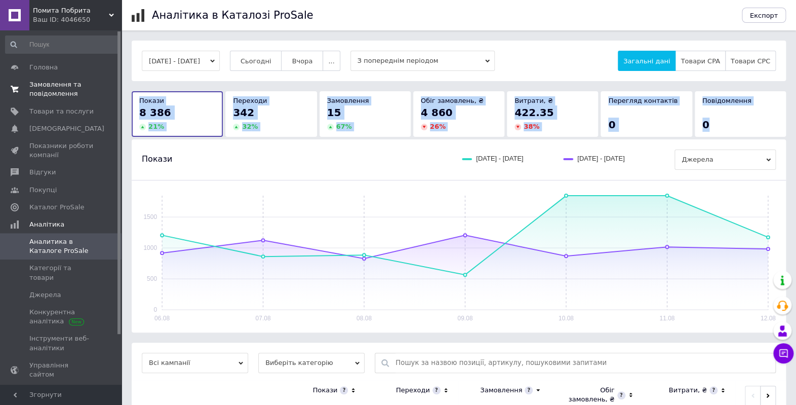
click at [52, 86] on span "Замовлення та повідомлення" at bounding box center [61, 89] width 64 height 18
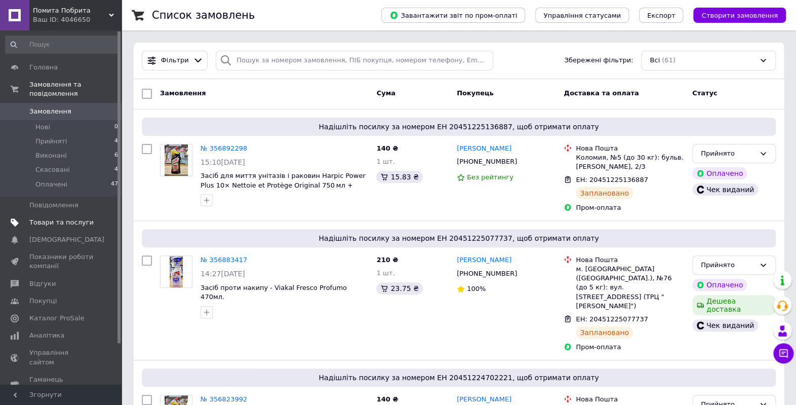
click at [58, 218] on span "Товари та послуги" at bounding box center [61, 222] width 64 height 9
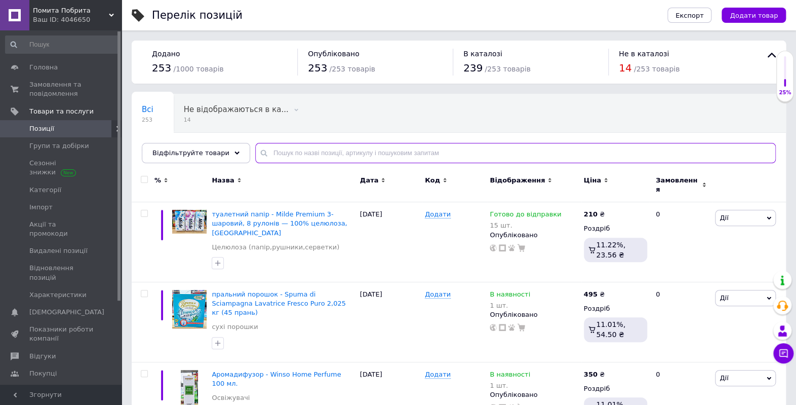
click at [322, 147] on input "text" at bounding box center [515, 153] width 521 height 20
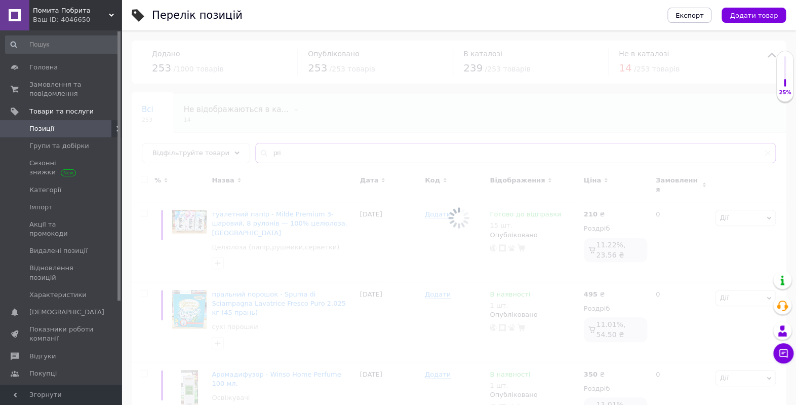
type input "priv"
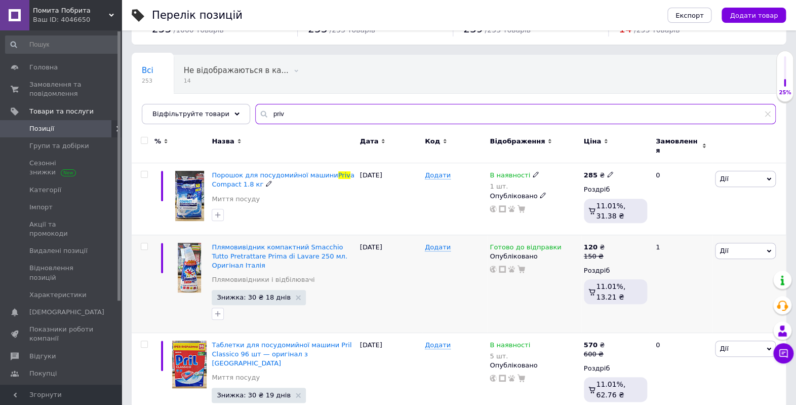
scroll to position [58, 0]
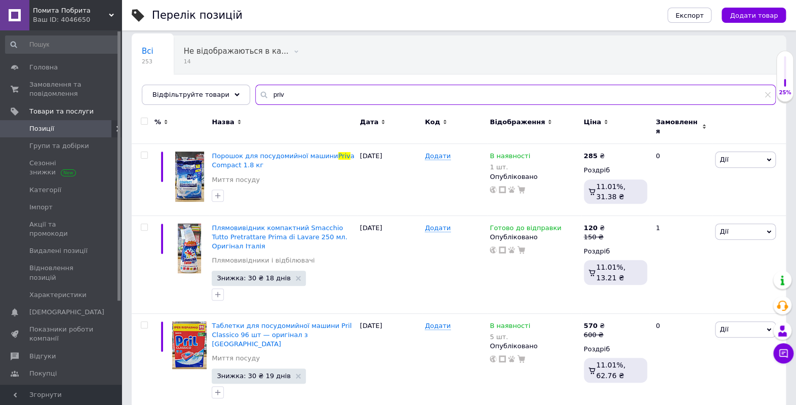
drag, startPoint x: 234, startPoint y: 99, endPoint x: 191, endPoint y: 105, distance: 43.4
click at [191, 105] on div "Всі 253 Не відображаються в ка... 14 Видалити Редагувати Автозаповнення характе…" at bounding box center [459, 69] width 654 height 69
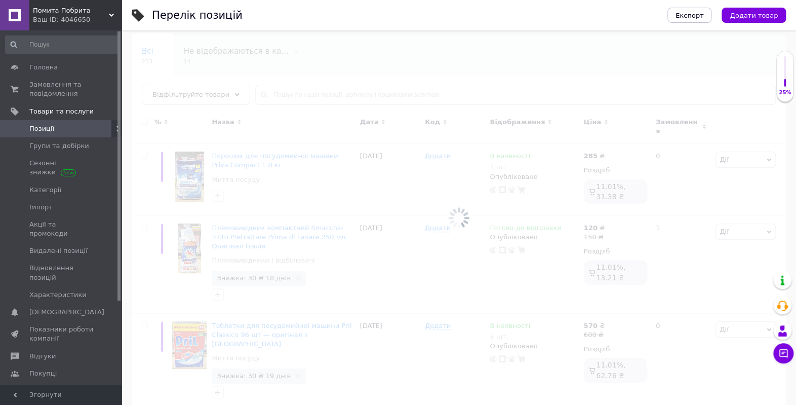
click at [223, 58] on div at bounding box center [459, 217] width 674 height 374
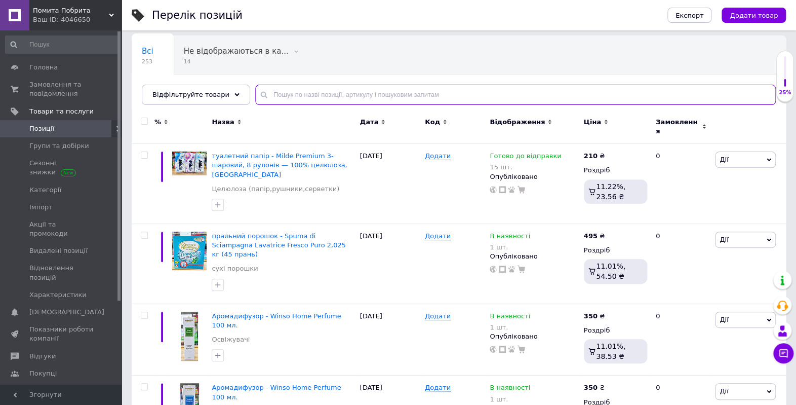
click at [297, 94] on input "text" at bounding box center [515, 95] width 521 height 20
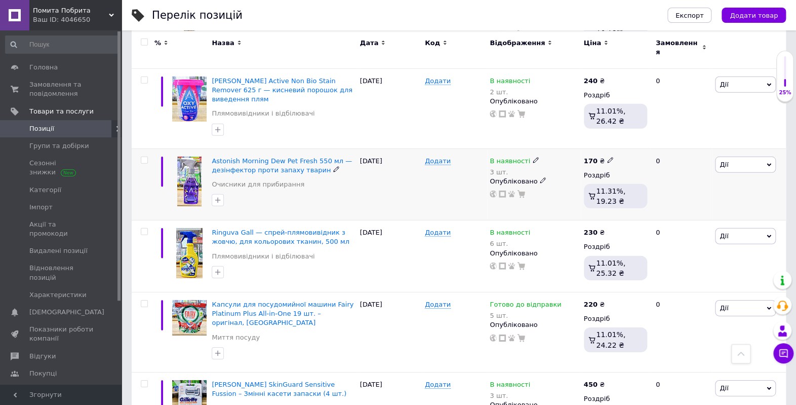
scroll to position [1304, 0]
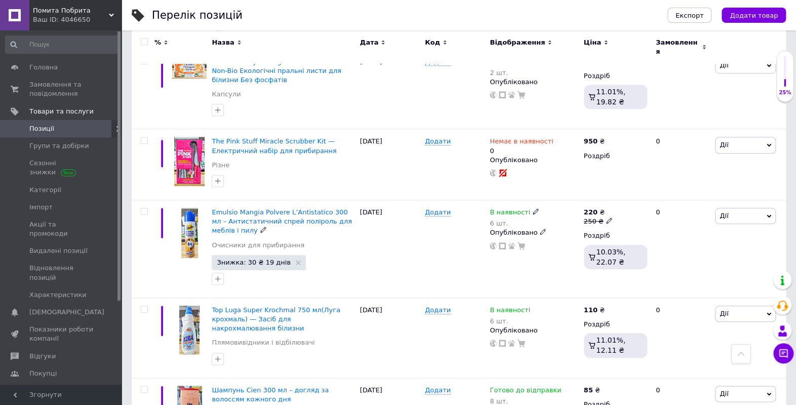
scroll to position [292, 0]
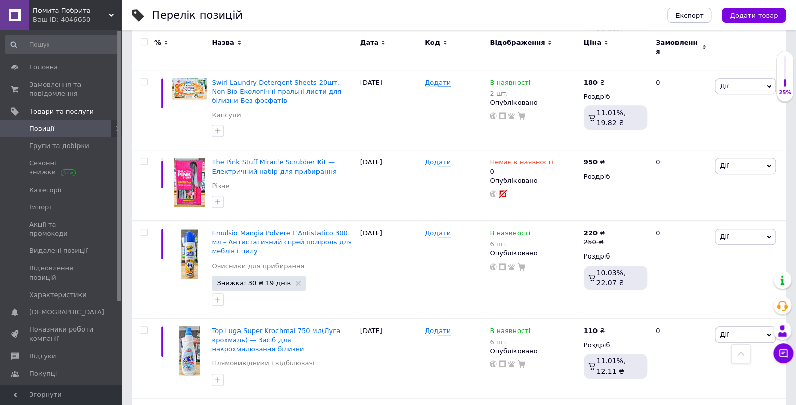
click at [77, 126] on span "Позиції" at bounding box center [61, 128] width 64 height 9
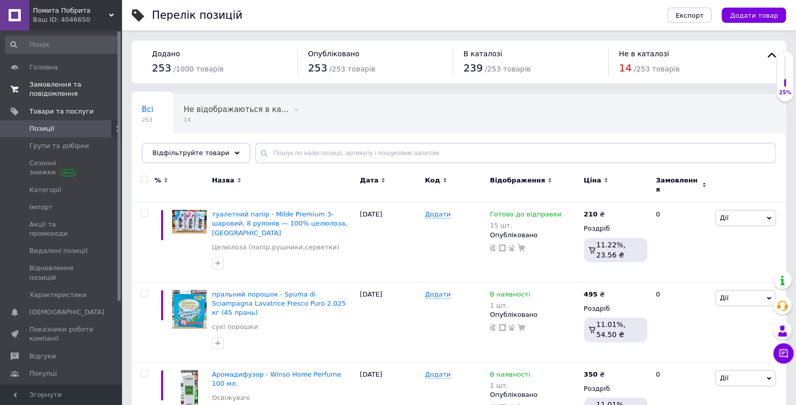
click at [63, 91] on span "Замовлення та повідомлення" at bounding box center [61, 89] width 64 height 18
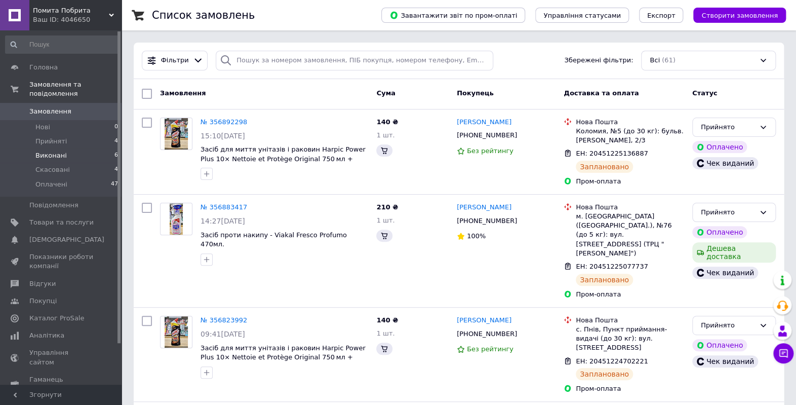
click at [57, 151] on span "Виконані" at bounding box center [50, 155] width 31 height 9
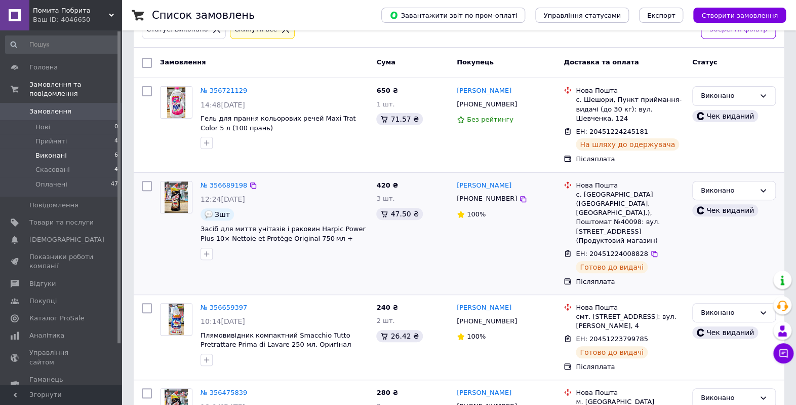
scroll to position [135, 0]
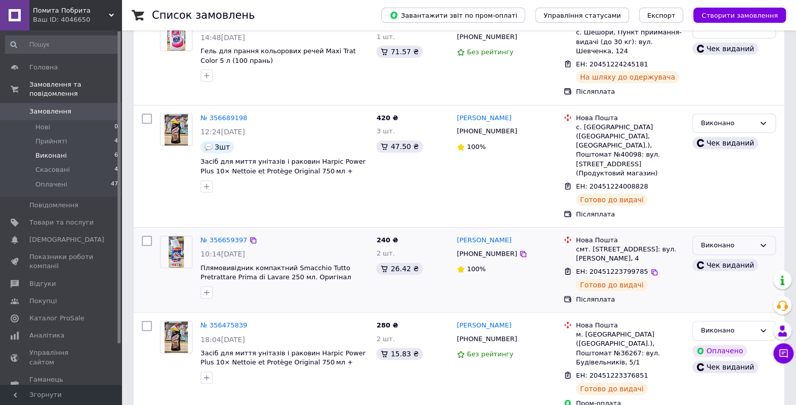
click at [739, 240] on div "Виконано" at bounding box center [728, 245] width 54 height 11
click at [723, 294] on li "Оплачено" at bounding box center [734, 303] width 83 height 19
click at [53, 151] on span "Виконані" at bounding box center [50, 155] width 31 height 9
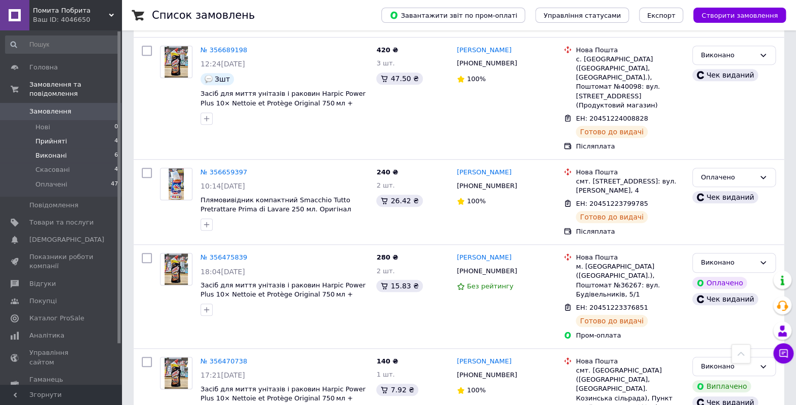
click at [50, 137] on span "Прийняті" at bounding box center [50, 141] width 31 height 9
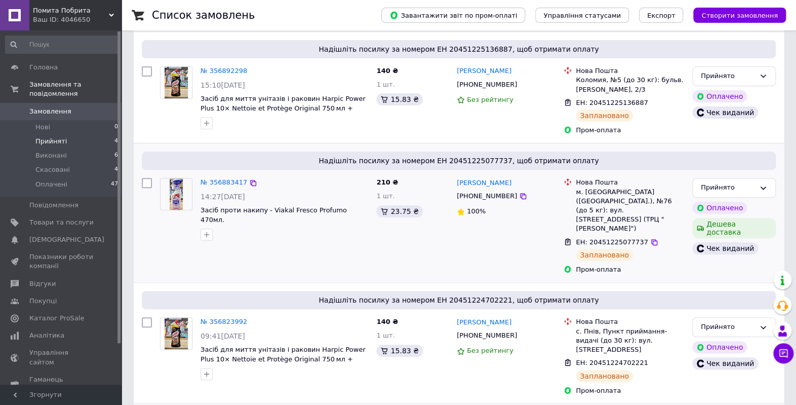
scroll to position [199, 0]
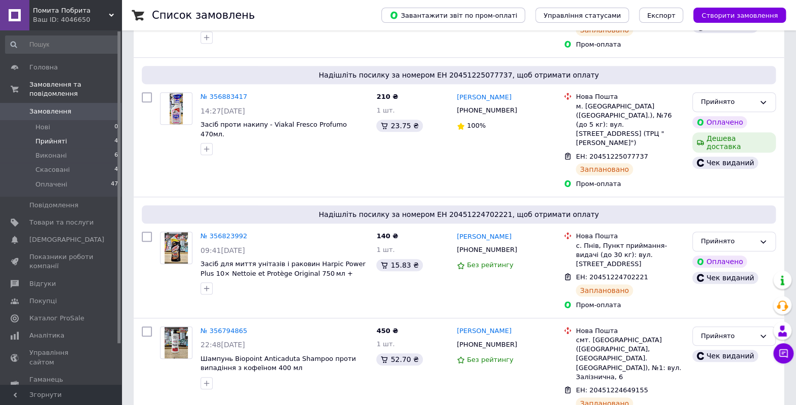
click at [73, 134] on li "Прийняті 4" at bounding box center [62, 141] width 124 height 14
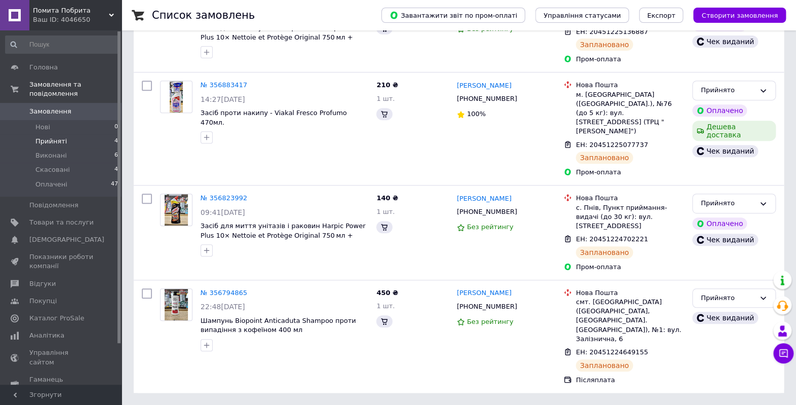
scroll to position [0, 0]
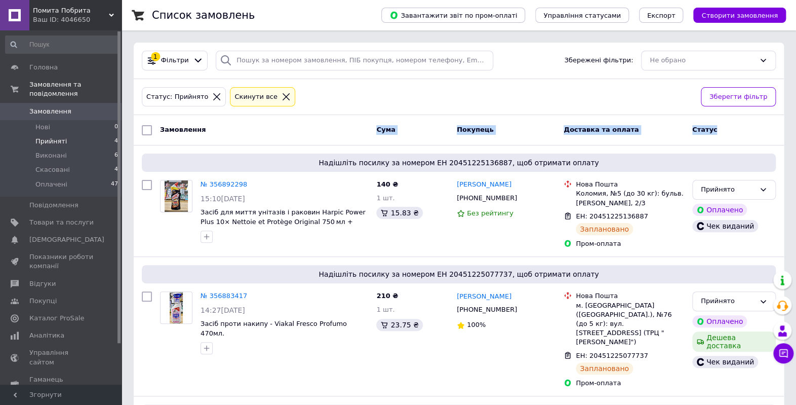
drag, startPoint x: 401, startPoint y: 132, endPoint x: 717, endPoint y: 130, distance: 316.5
click at [726, 129] on div "Замовлення Cума Покупець Доставка та оплата Статус" at bounding box center [459, 130] width 642 height 18
click at [665, 128] on div "Доставка та оплата" at bounding box center [624, 130] width 129 height 18
click at [739, 186] on div "Прийнято" at bounding box center [728, 189] width 54 height 11
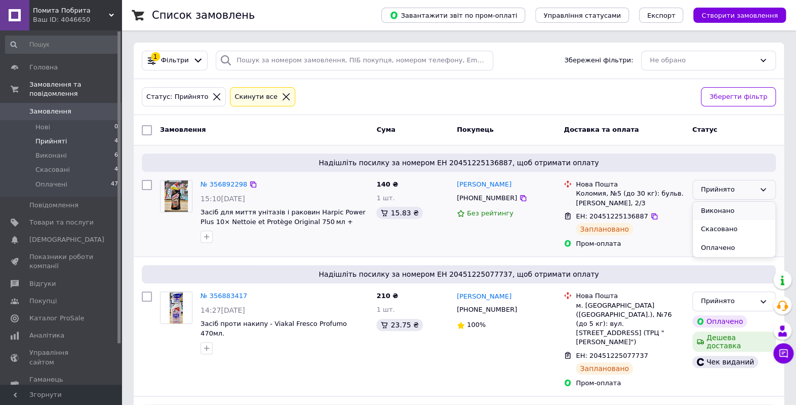
click at [722, 210] on li "Виконано" at bounding box center [734, 211] width 83 height 19
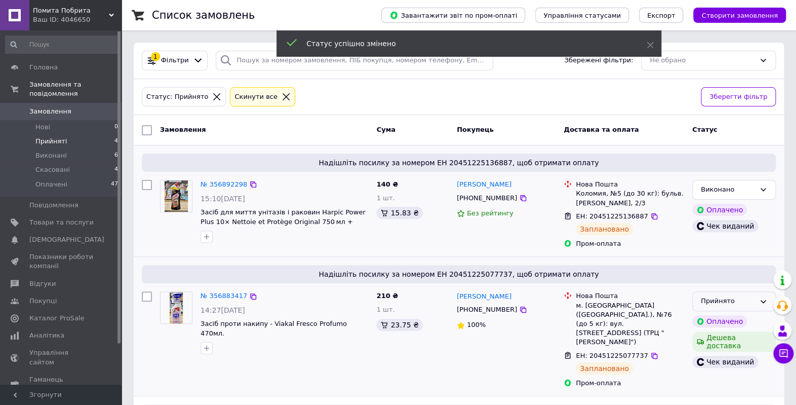
click at [741, 298] on div "Прийнято" at bounding box center [728, 301] width 54 height 11
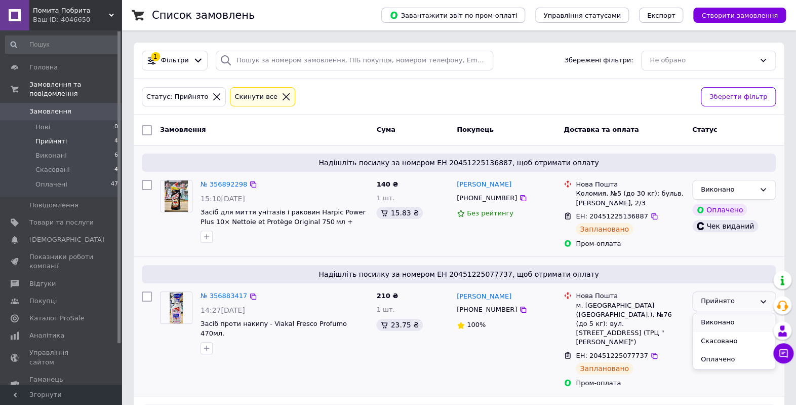
click at [728, 321] on li "Виконано" at bounding box center [734, 322] width 83 height 19
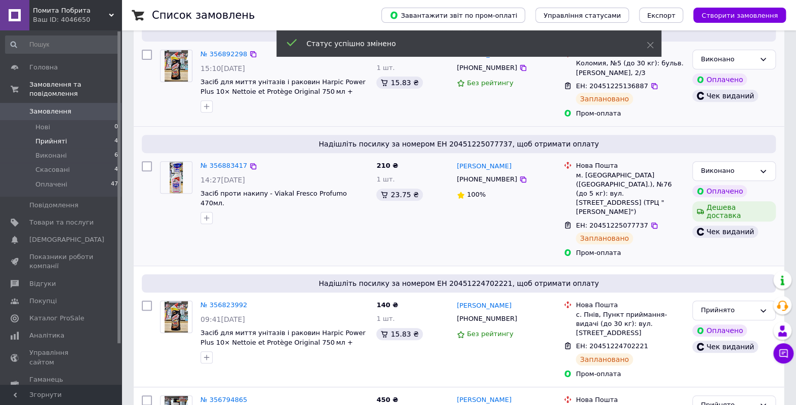
scroll to position [135, 0]
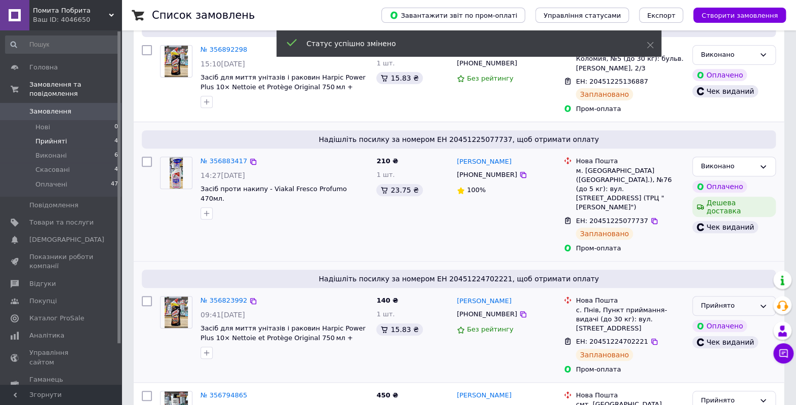
click at [708, 300] on div "Прийнято" at bounding box center [728, 305] width 54 height 11
click at [703, 317] on li "Виконано" at bounding box center [734, 326] width 83 height 19
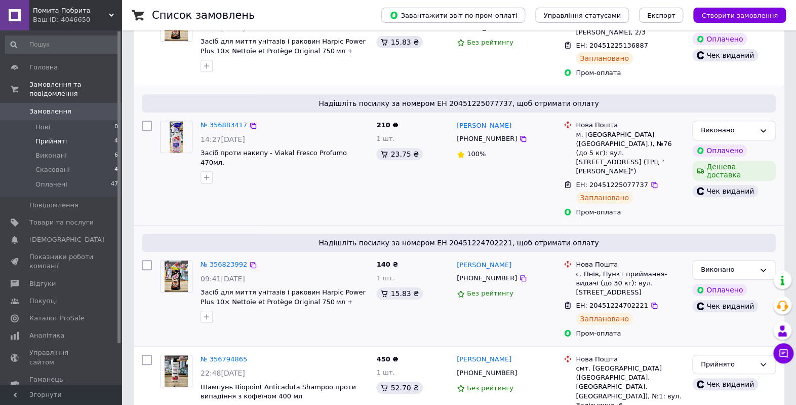
scroll to position [199, 0]
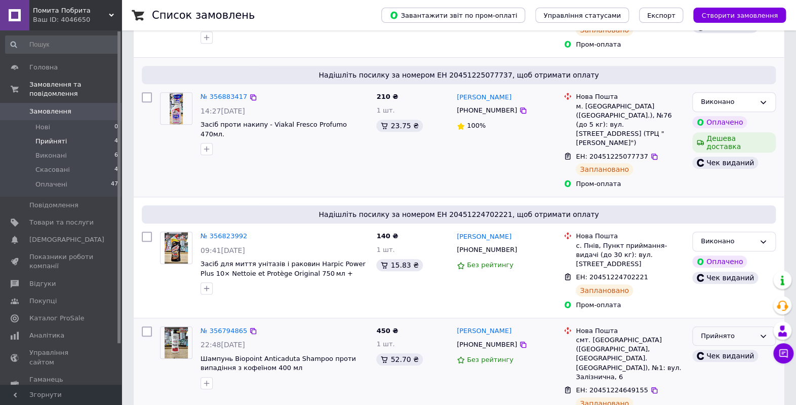
click at [724, 331] on div "Прийнято" at bounding box center [728, 336] width 54 height 11
click at [717, 347] on li "Виконано" at bounding box center [734, 356] width 83 height 19
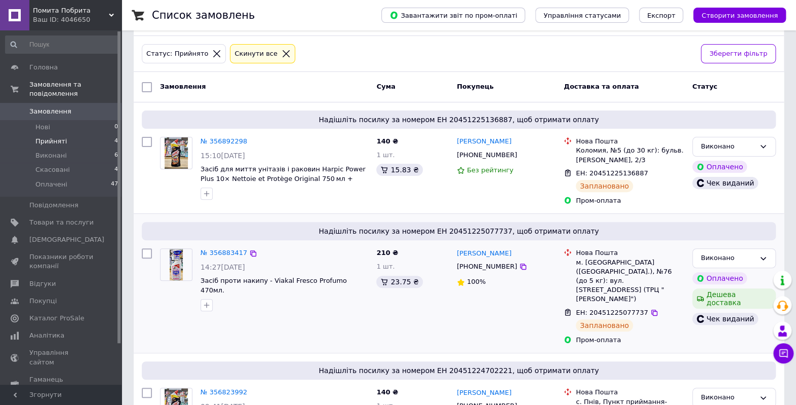
scroll to position [0, 0]
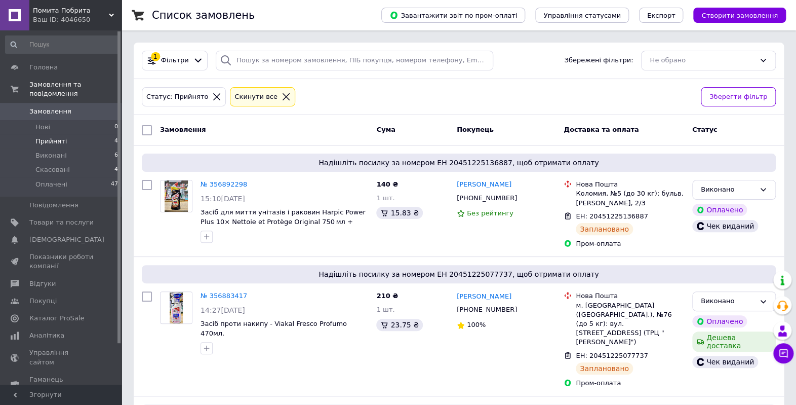
click at [64, 134] on li "Прийняті 4" at bounding box center [62, 141] width 124 height 14
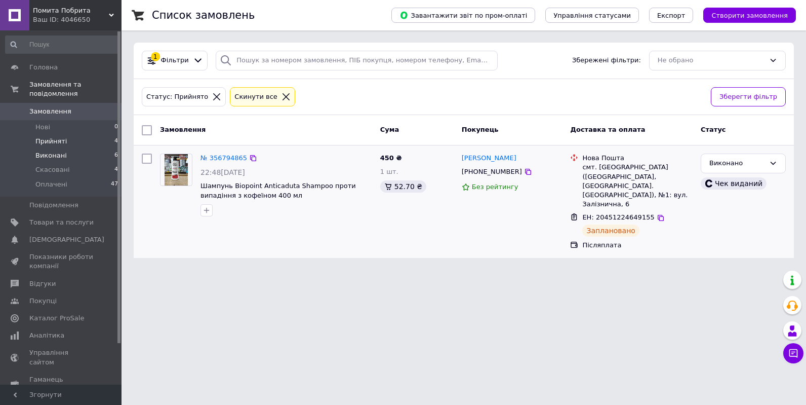
click at [53, 151] on span "Виконані" at bounding box center [50, 155] width 31 height 9
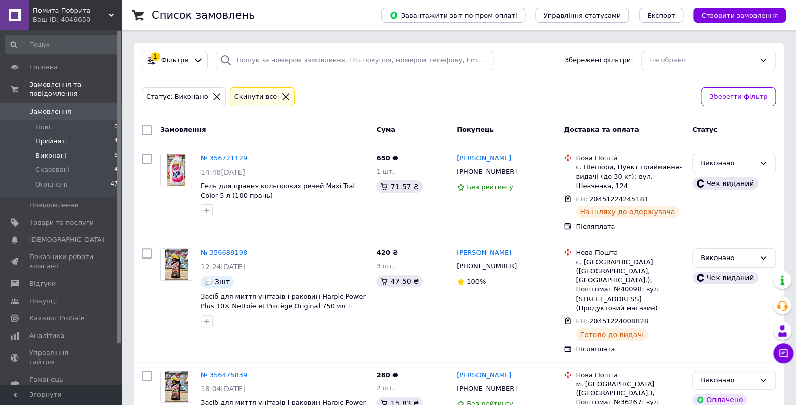
click at [53, 137] on span "Прийняті" at bounding box center [50, 141] width 31 height 9
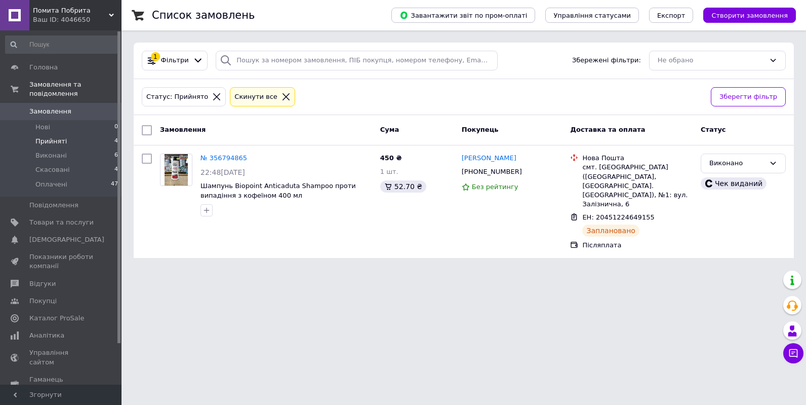
click at [57, 137] on span "Прийняті" at bounding box center [50, 141] width 31 height 9
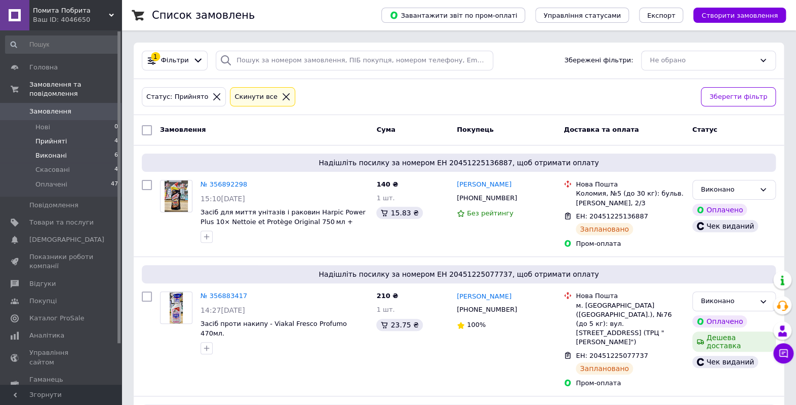
click at [52, 151] on span "Виконані" at bounding box center [50, 155] width 31 height 9
click at [63, 134] on li "Прийняті 4" at bounding box center [62, 141] width 124 height 14
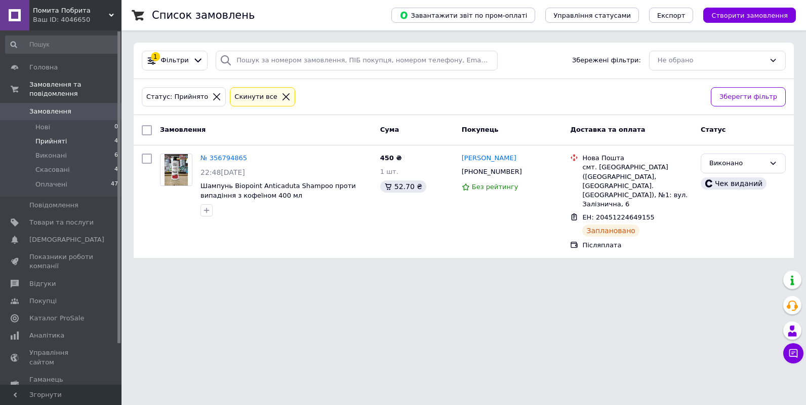
click at [65, 134] on li "Прийняті 4" at bounding box center [62, 141] width 124 height 14
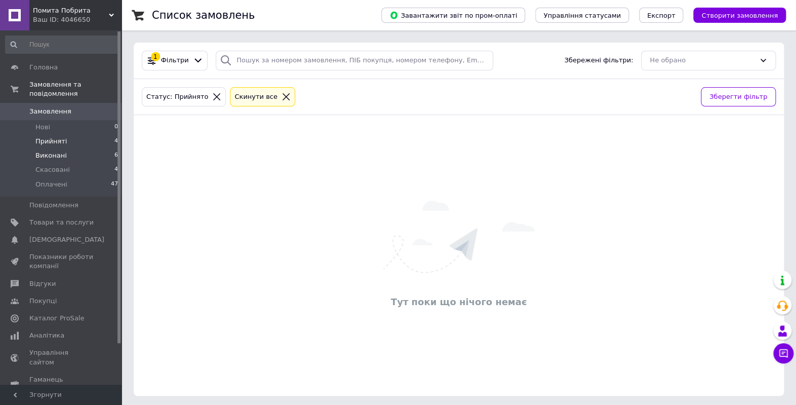
click at [64, 148] on li "Виконані 6" at bounding box center [62, 155] width 124 height 14
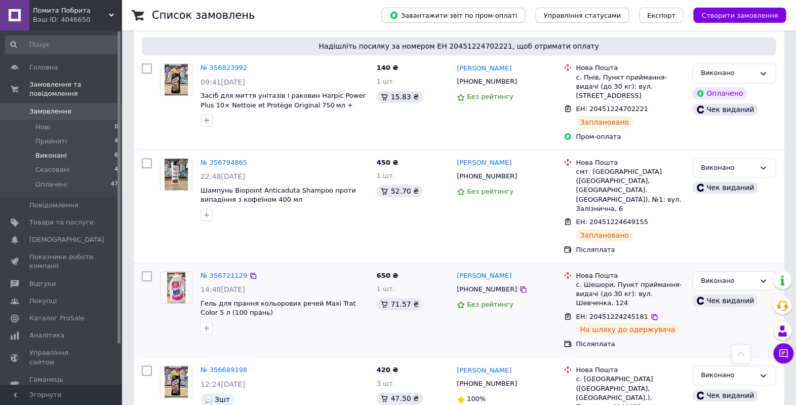
scroll to position [337, 0]
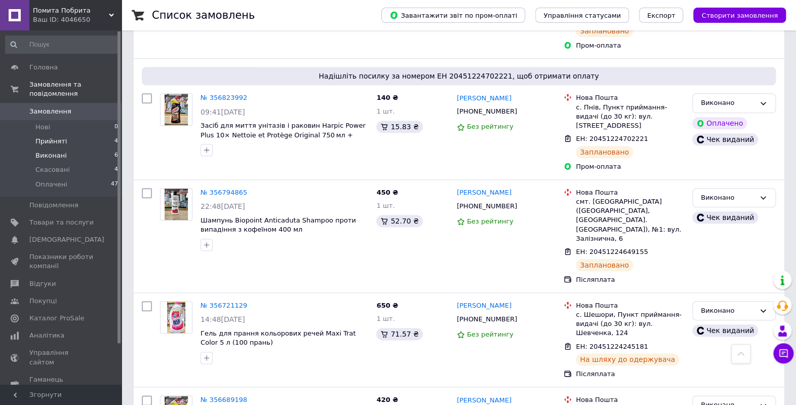
click at [56, 137] on span "Прийняті" at bounding box center [50, 141] width 31 height 9
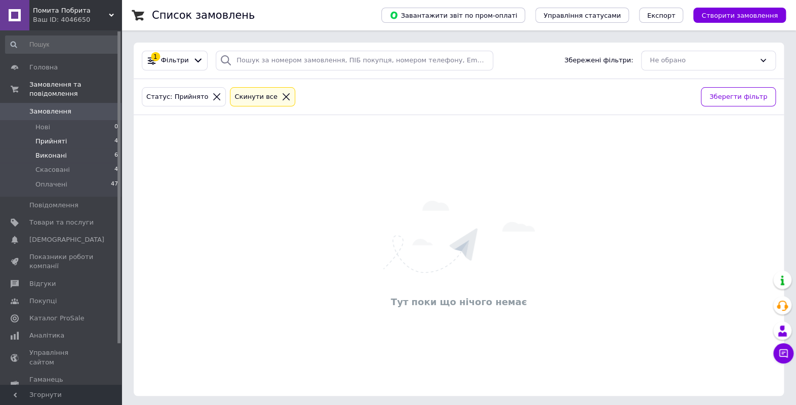
click at [56, 151] on span "Виконані" at bounding box center [50, 155] width 31 height 9
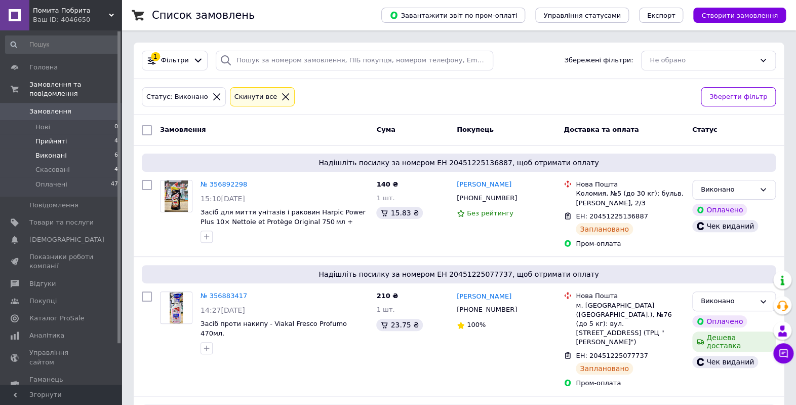
click at [58, 137] on span "Прийняті" at bounding box center [50, 141] width 31 height 9
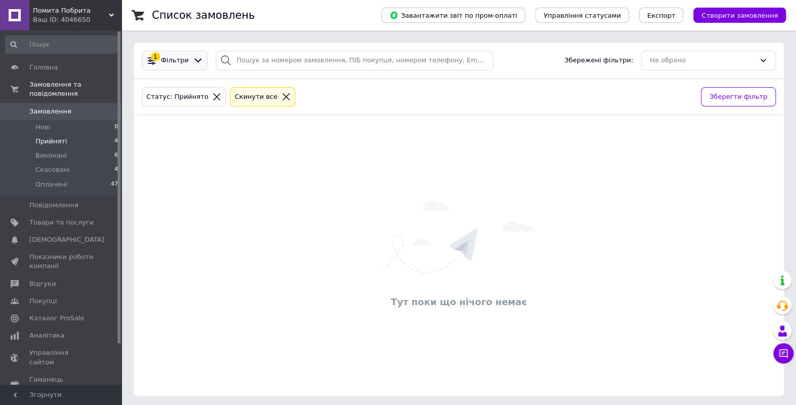
click at [182, 58] on span "Фільтри" at bounding box center [175, 61] width 28 height 10
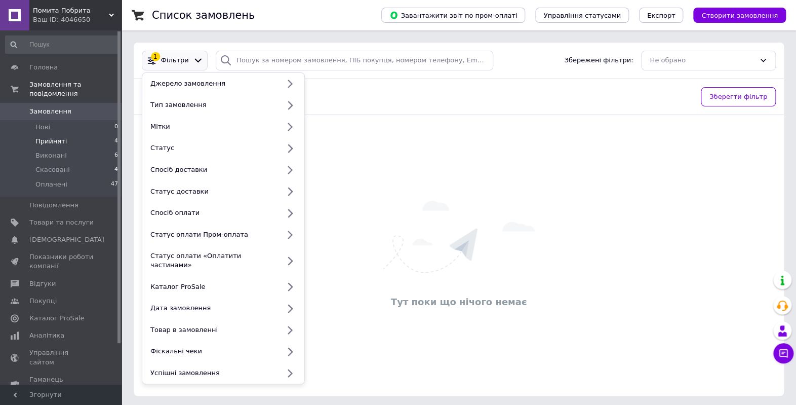
click at [193, 55] on icon at bounding box center [198, 60] width 11 height 11
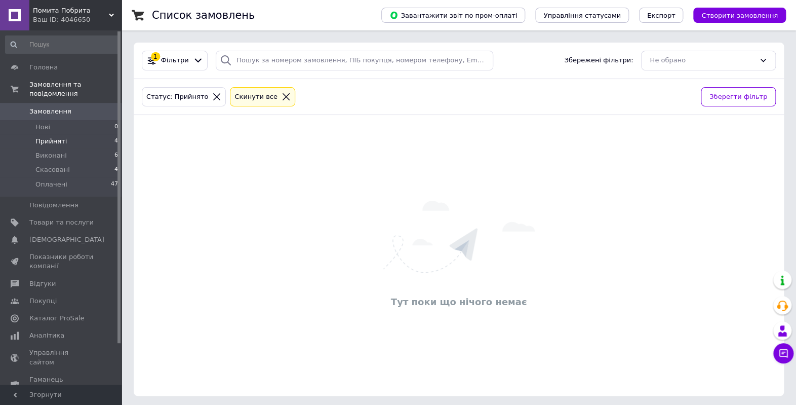
click at [61, 137] on span "Прийняті" at bounding box center [50, 141] width 31 height 9
click at [52, 151] on span "Виконані" at bounding box center [50, 155] width 31 height 9
click at [45, 151] on span "Виконані" at bounding box center [50, 155] width 31 height 9
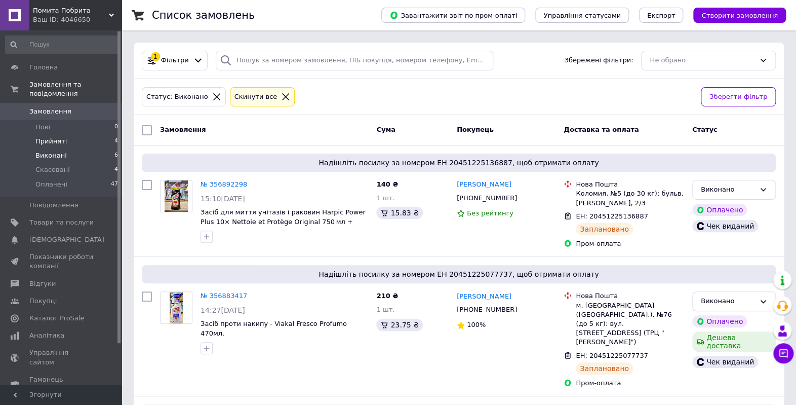
click at [58, 137] on span "Прийняті" at bounding box center [50, 141] width 31 height 9
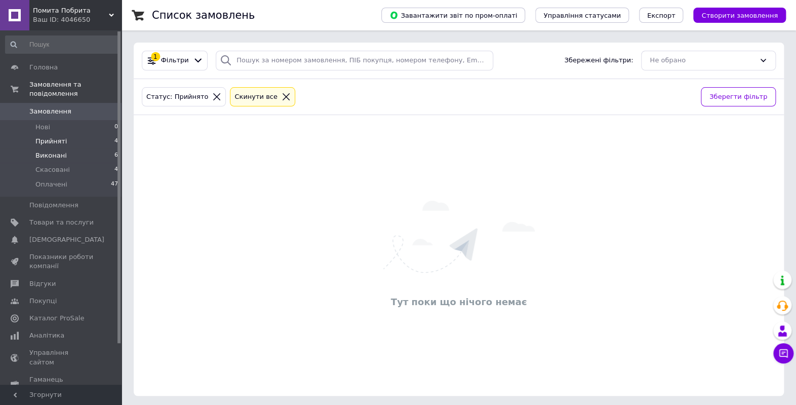
click at [77, 148] on li "Виконані 6" at bounding box center [62, 155] width 124 height 14
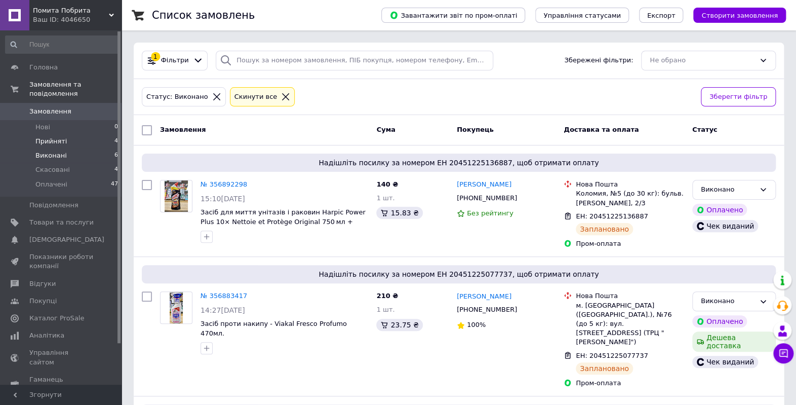
click at [56, 137] on span "Прийняті" at bounding box center [50, 141] width 31 height 9
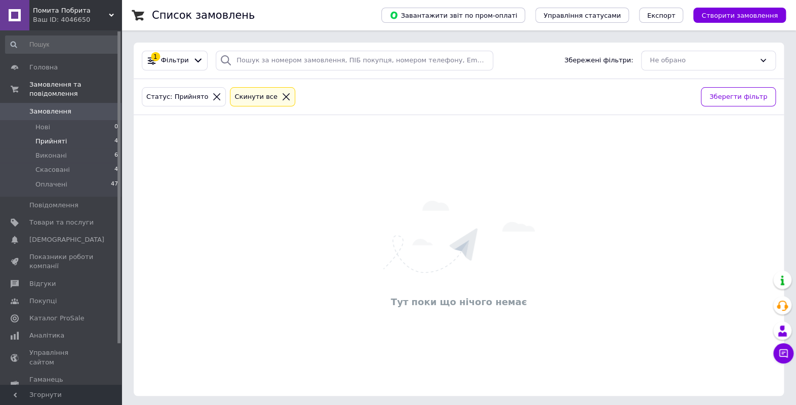
click at [56, 137] on span "Прийняті" at bounding box center [50, 141] width 31 height 9
click at [57, 151] on span "Виконані" at bounding box center [50, 155] width 31 height 9
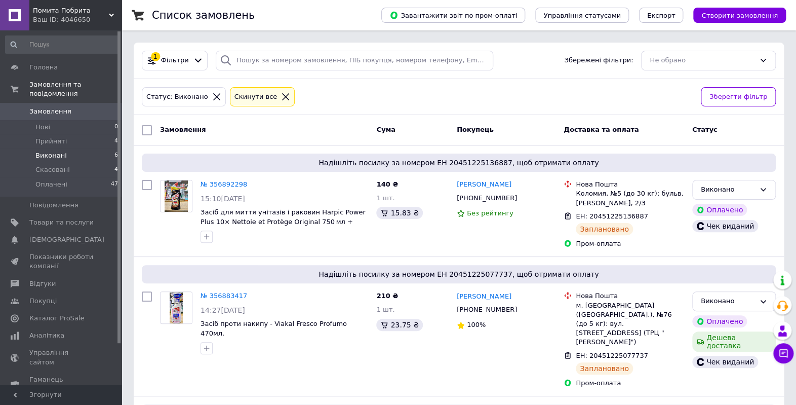
click at [62, 151] on span "Виконані" at bounding box center [50, 155] width 31 height 9
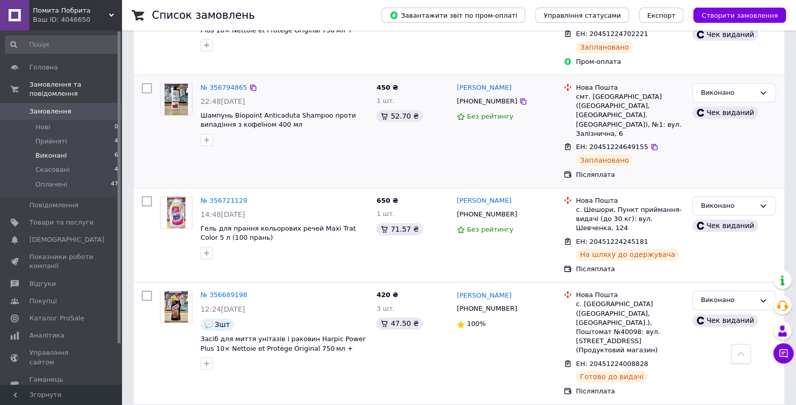
scroll to position [472, 0]
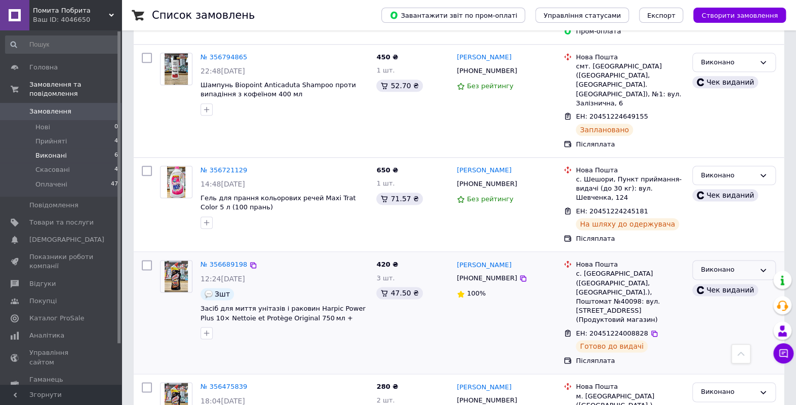
click at [742, 264] on div "Виконано" at bounding box center [728, 269] width 54 height 11
click at [734, 318] on li "Оплачено" at bounding box center [734, 327] width 83 height 19
click at [60, 151] on span "Виконані" at bounding box center [50, 155] width 31 height 9
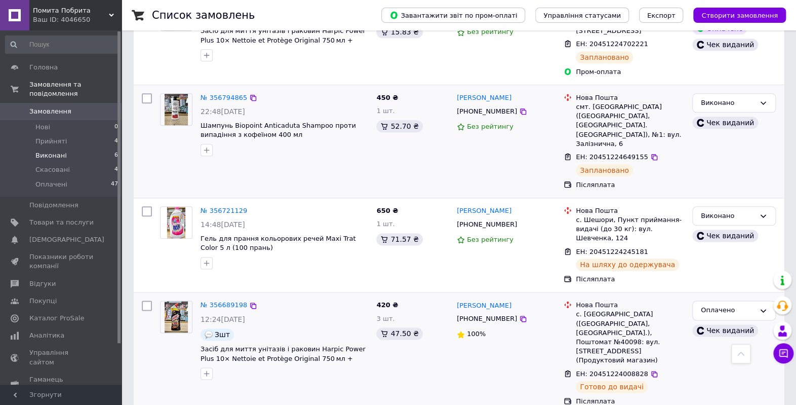
scroll to position [405, 0]
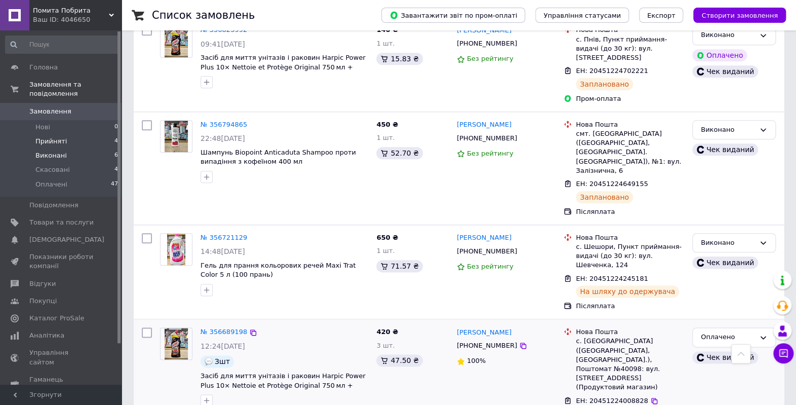
click at [69, 134] on li "Прийняті 4" at bounding box center [62, 141] width 124 height 14
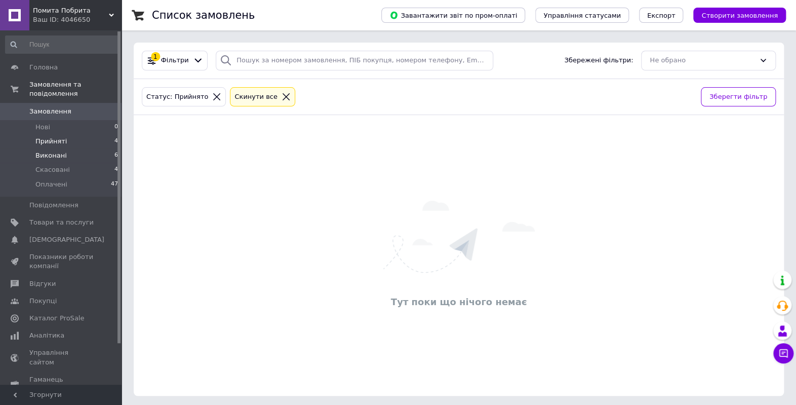
click at [56, 151] on span "Виконані" at bounding box center [50, 155] width 31 height 9
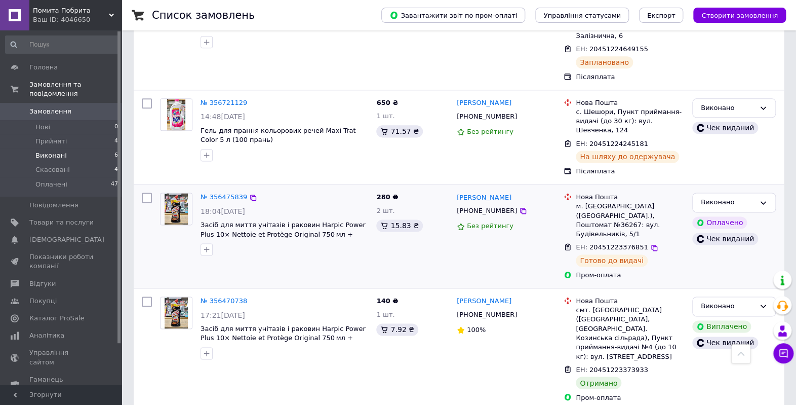
scroll to position [586, 0]
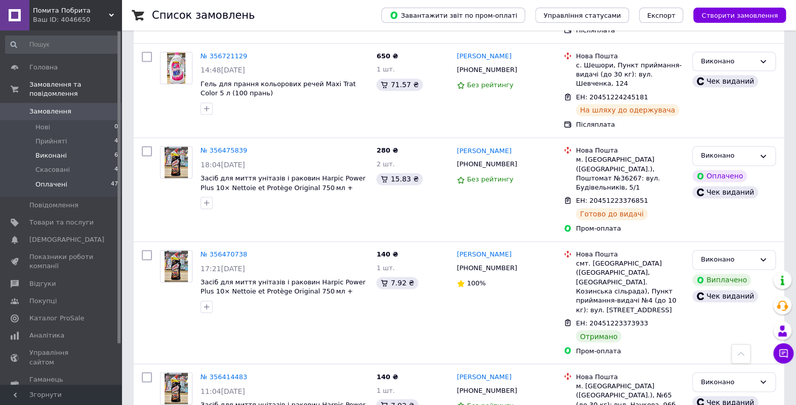
click at [73, 178] on li "Оплачені 47" at bounding box center [62, 186] width 124 height 19
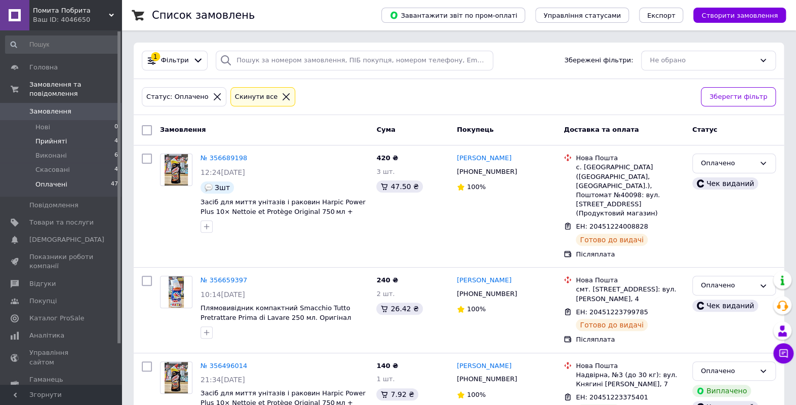
click at [59, 137] on span "Прийняті" at bounding box center [50, 141] width 31 height 9
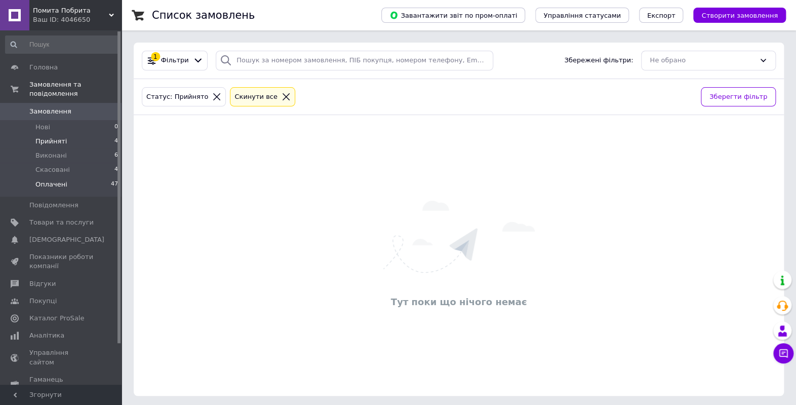
click at [79, 177] on li "Оплачені 47" at bounding box center [62, 186] width 124 height 19
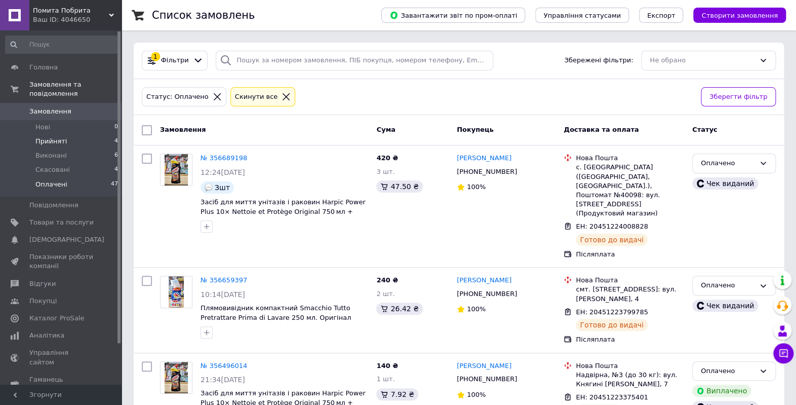
click at [61, 137] on span "Прийняті" at bounding box center [50, 141] width 31 height 9
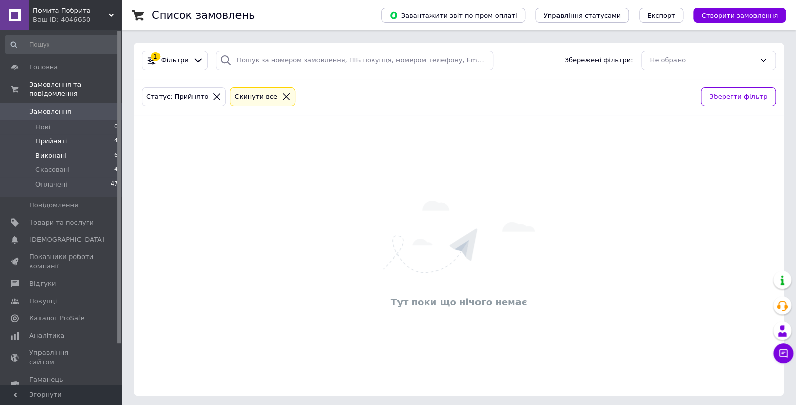
click at [57, 151] on span "Виконані" at bounding box center [50, 155] width 31 height 9
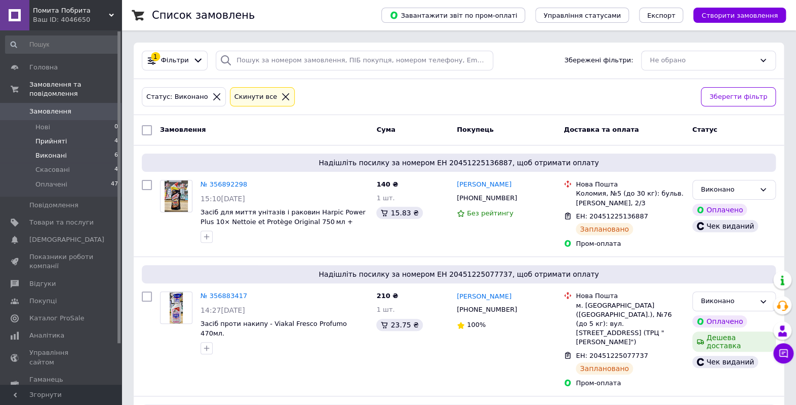
click at [60, 137] on span "Прийняті" at bounding box center [50, 141] width 31 height 9
